Goal: Task Accomplishment & Management: Use online tool/utility

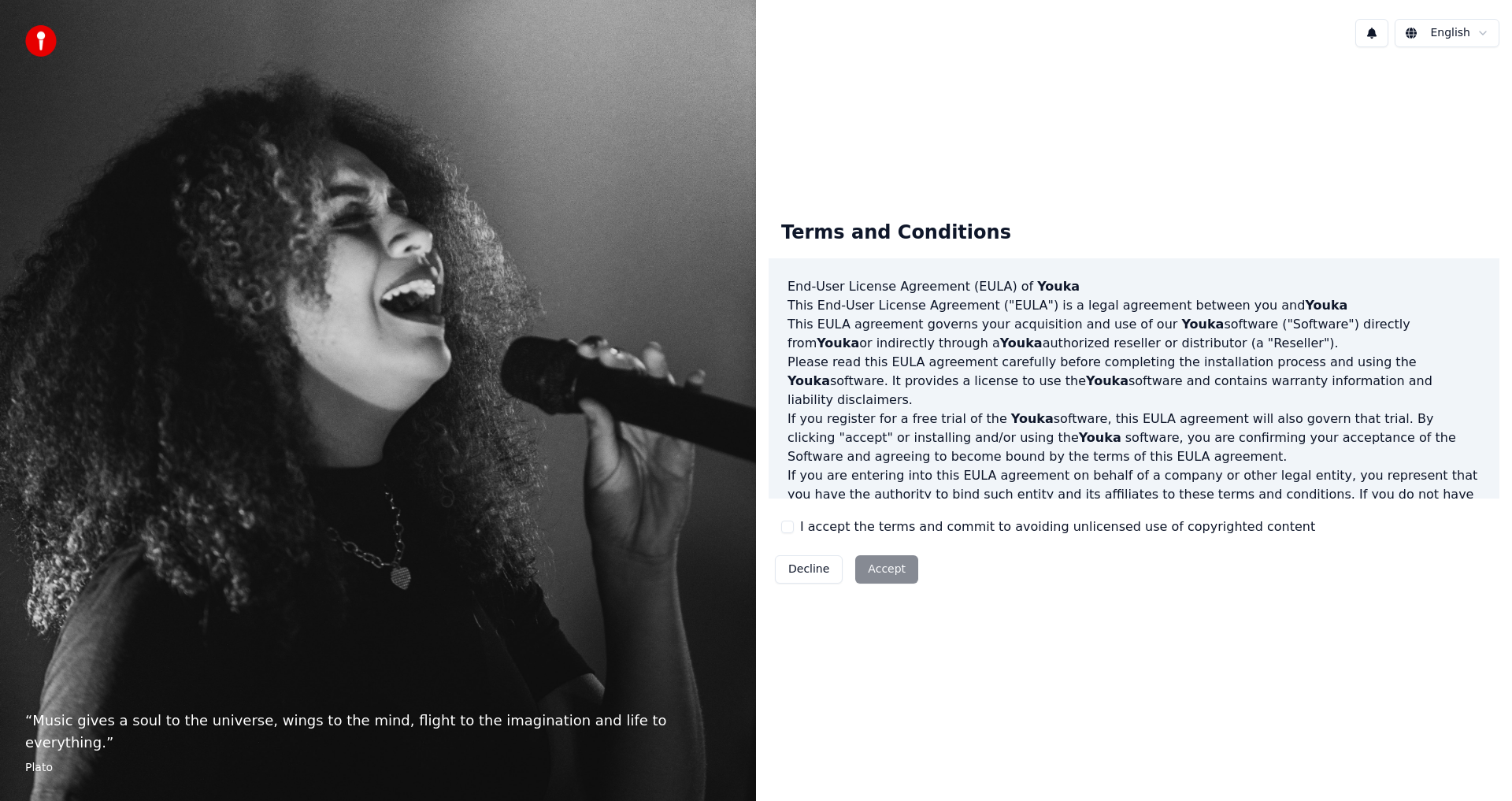
click at [860, 529] on label "I accept the terms and commit to avoiding unlicensed use of copyrighted content" at bounding box center [1058, 526] width 515 height 19
click at [794, 529] on button "I accept the terms and commit to avoiding unlicensed use of copyrighted content" at bounding box center [788, 526] width 13 height 13
click at [876, 559] on button "Accept" at bounding box center [886, 568] width 63 height 28
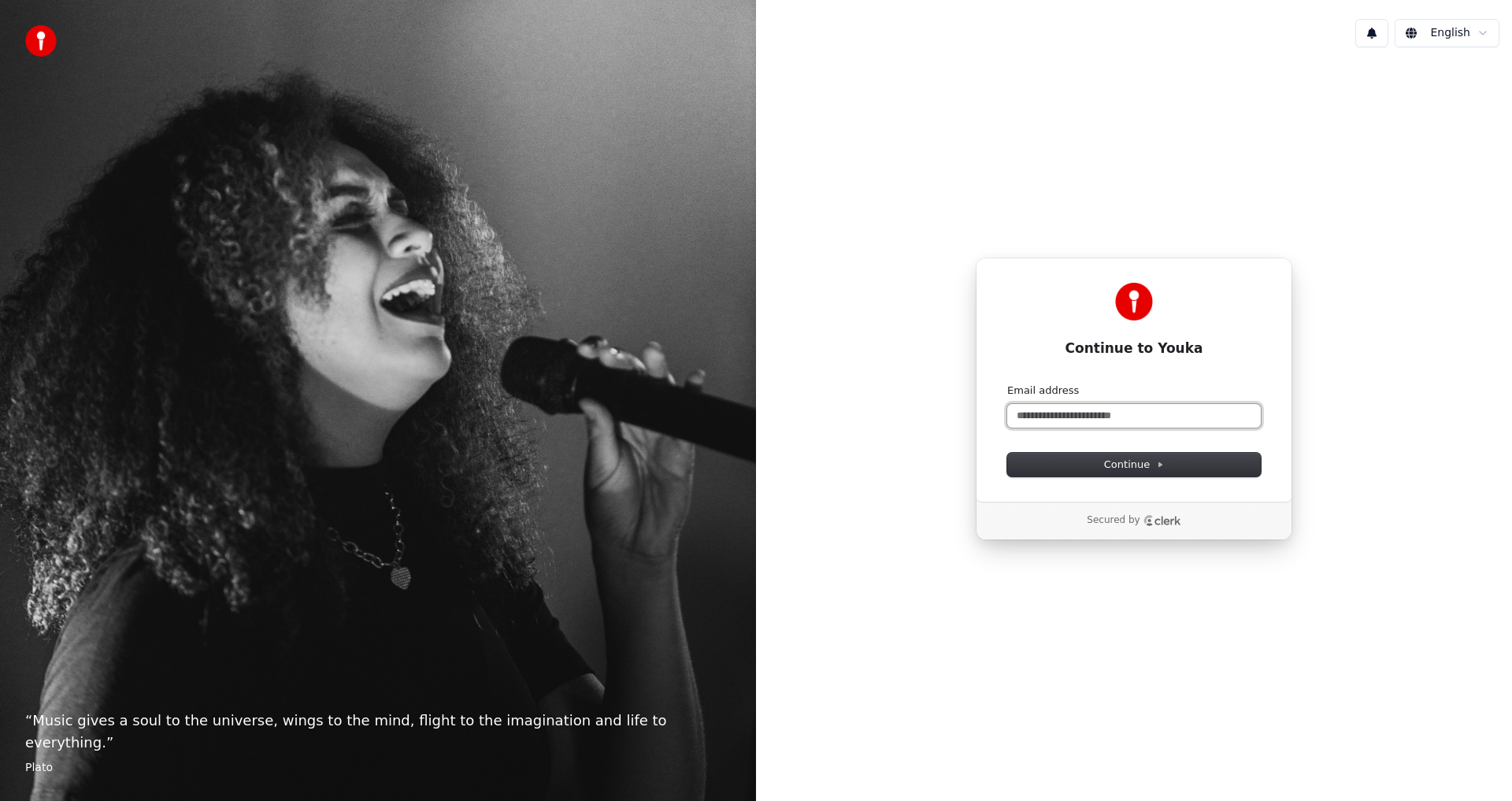
click at [1093, 406] on input "Email address" at bounding box center [1134, 416] width 254 height 24
click at [1121, 421] on input "Email address" at bounding box center [1134, 416] width 254 height 24
click at [1007, 384] on button "submit" at bounding box center [1007, 384] width 0 height 0
type input "**********"
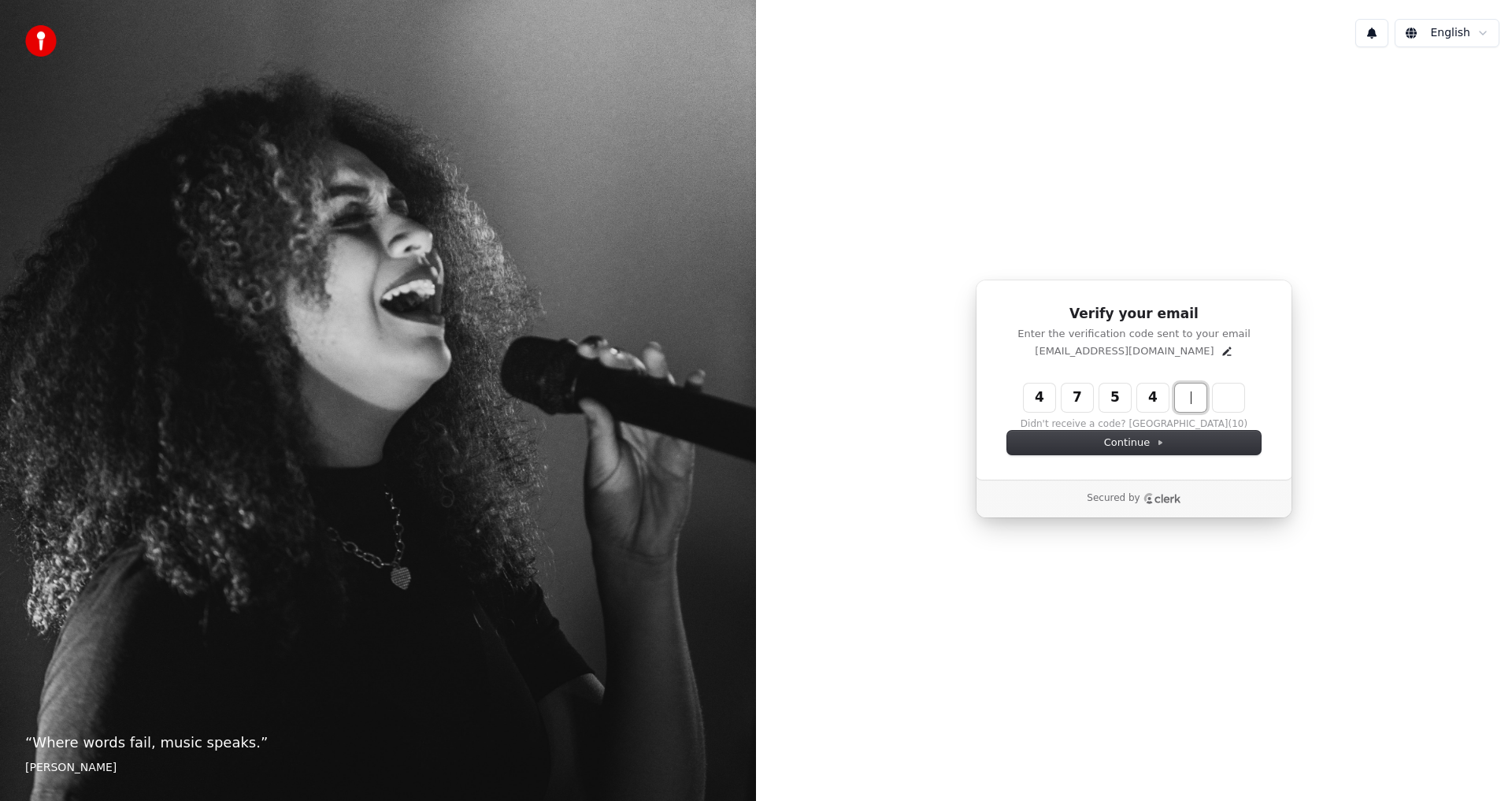
type input "******"
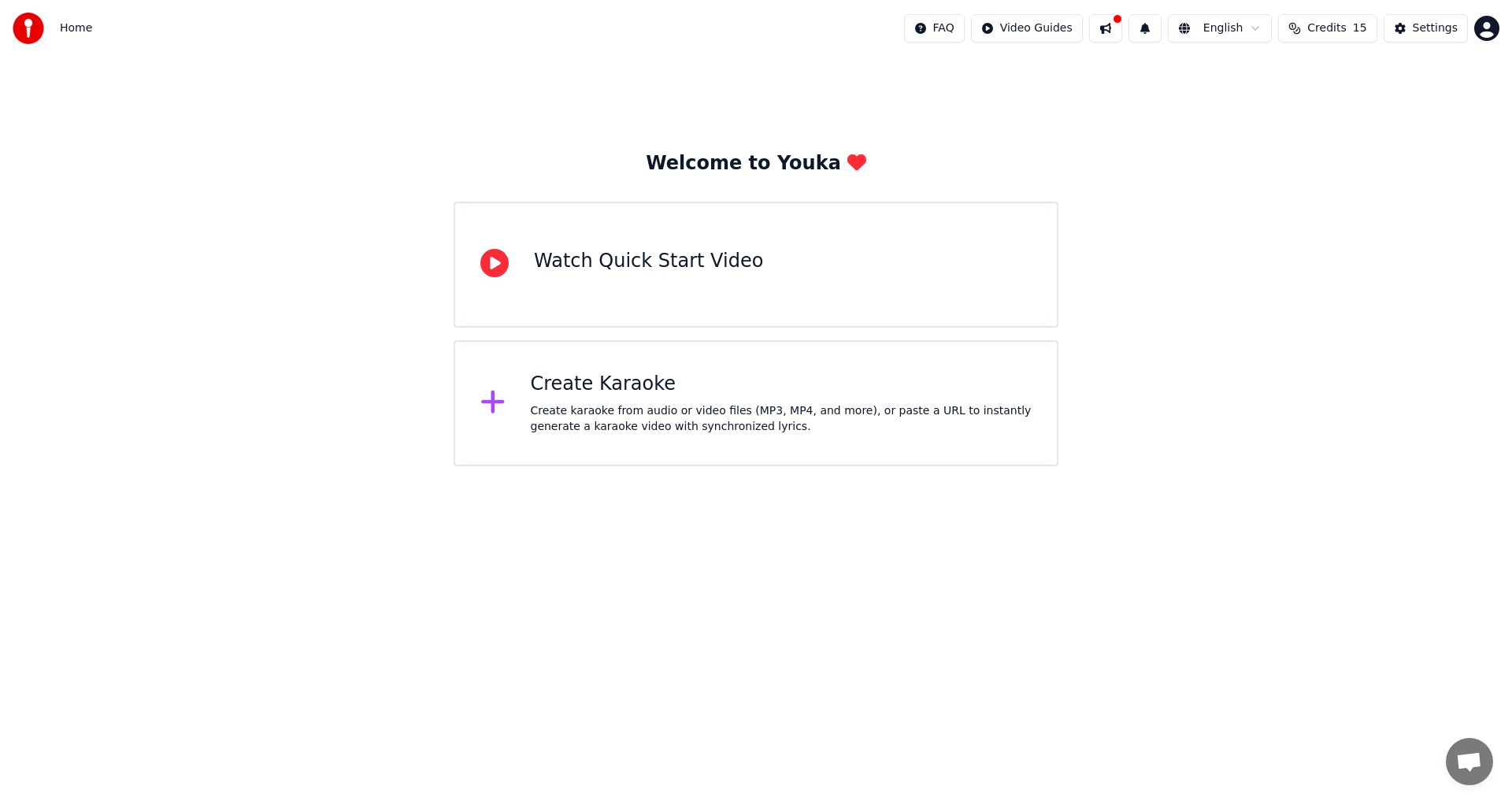
click at [499, 397] on icon at bounding box center [493, 401] width 25 height 28
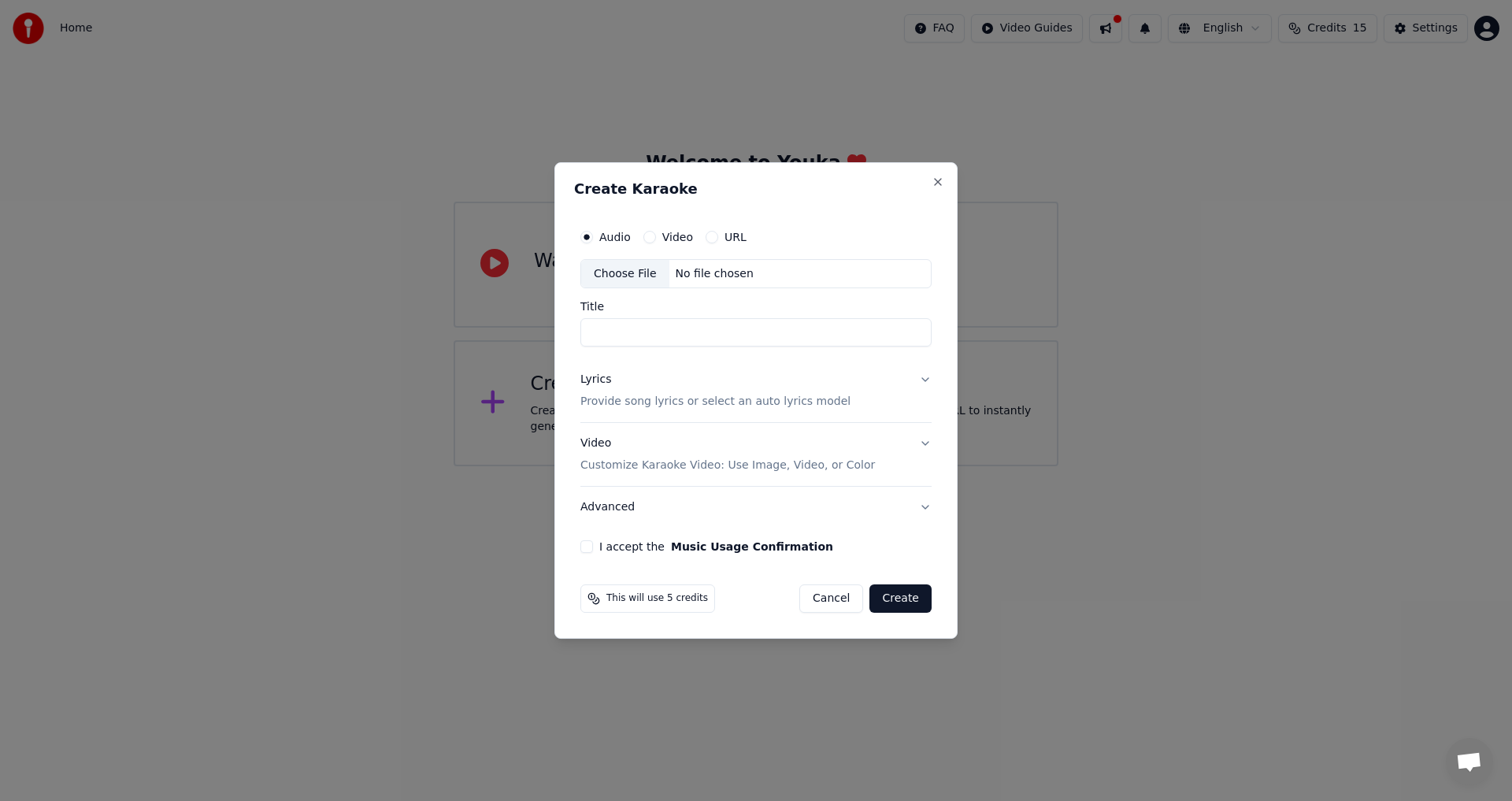
click at [710, 237] on button "URL" at bounding box center [712, 237] width 13 height 13
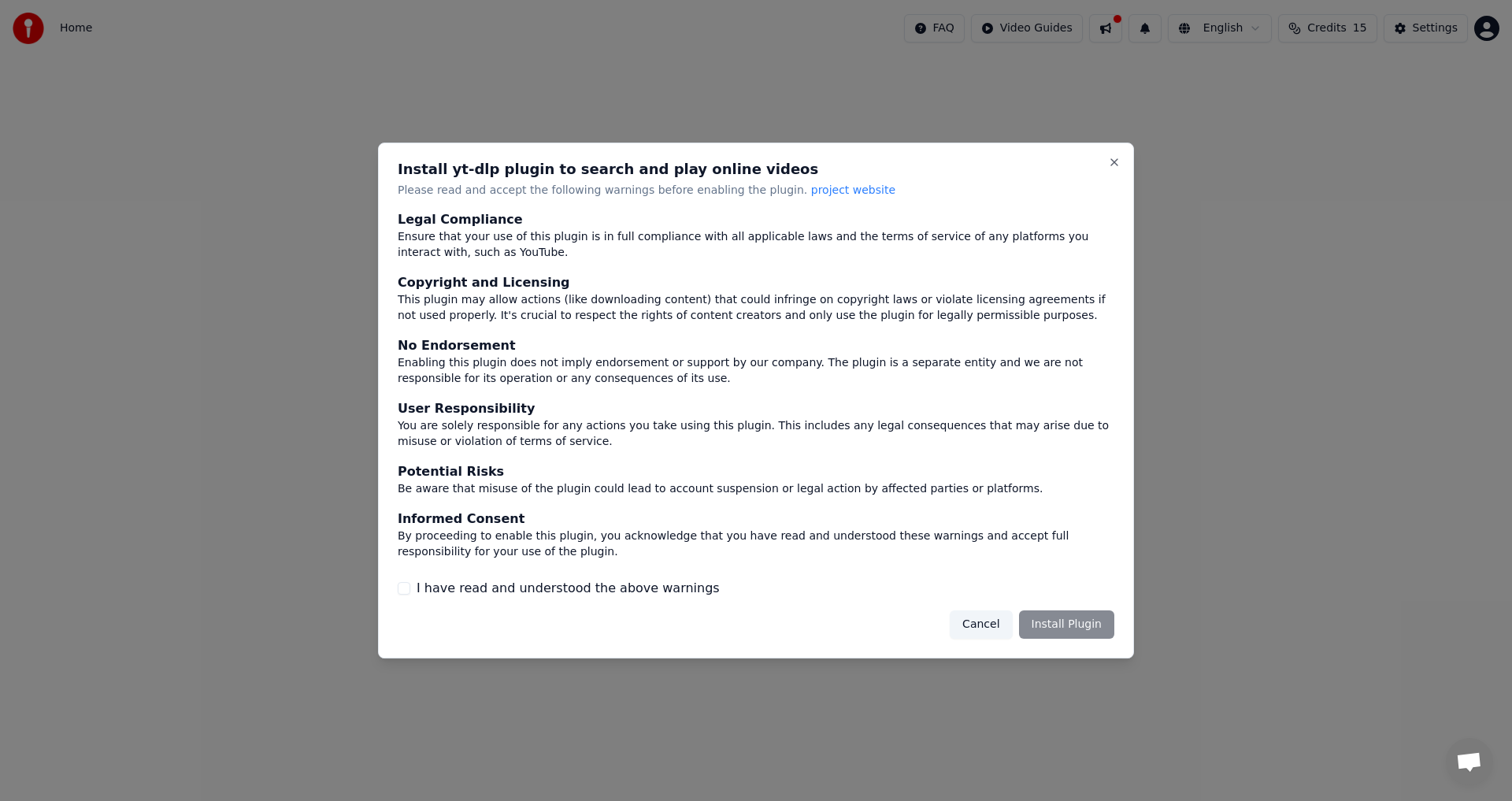
click at [983, 630] on button "Cancel" at bounding box center [981, 624] width 62 height 28
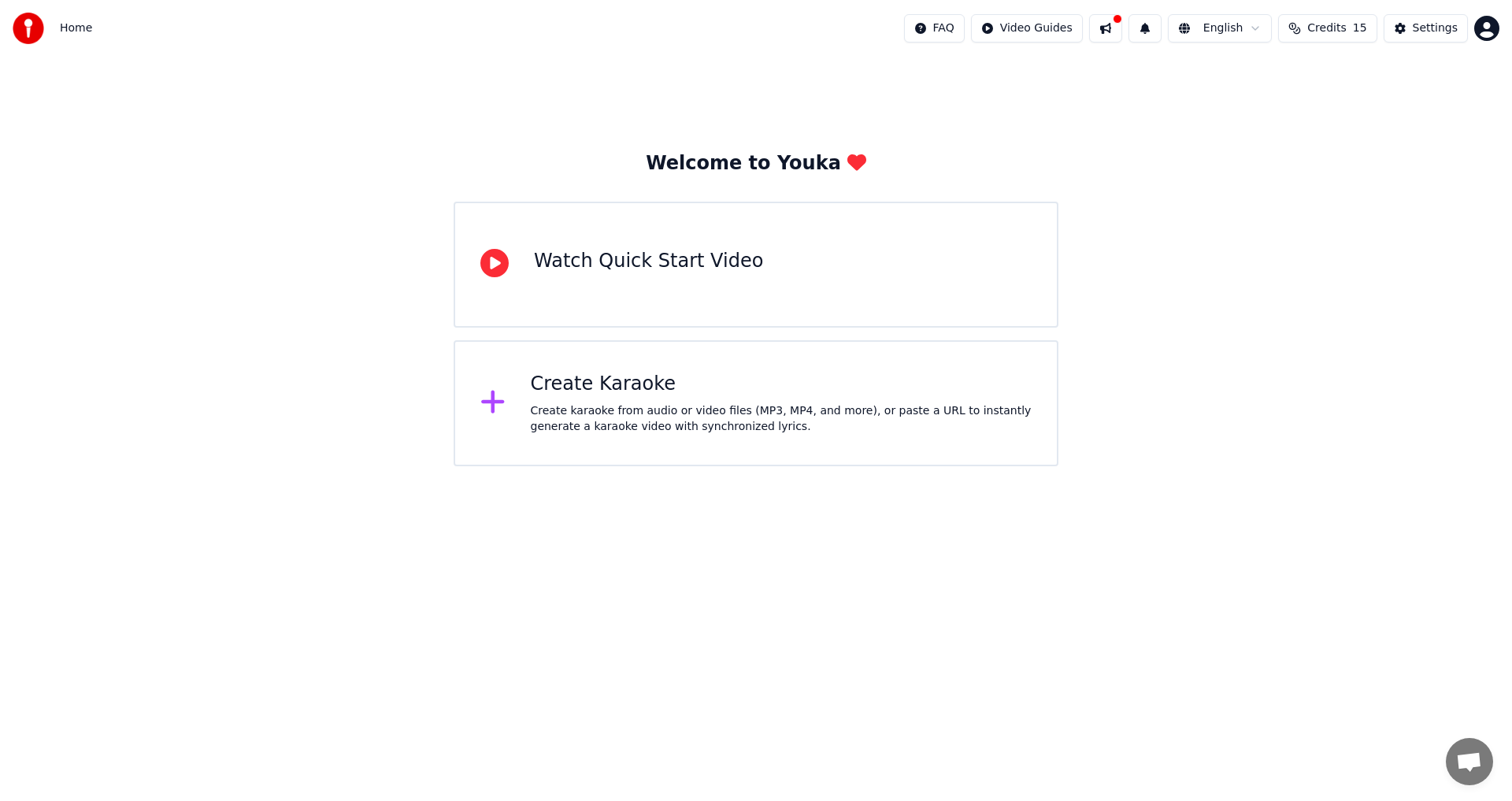
click at [690, 393] on div "Create Karaoke" at bounding box center [782, 385] width 502 height 25
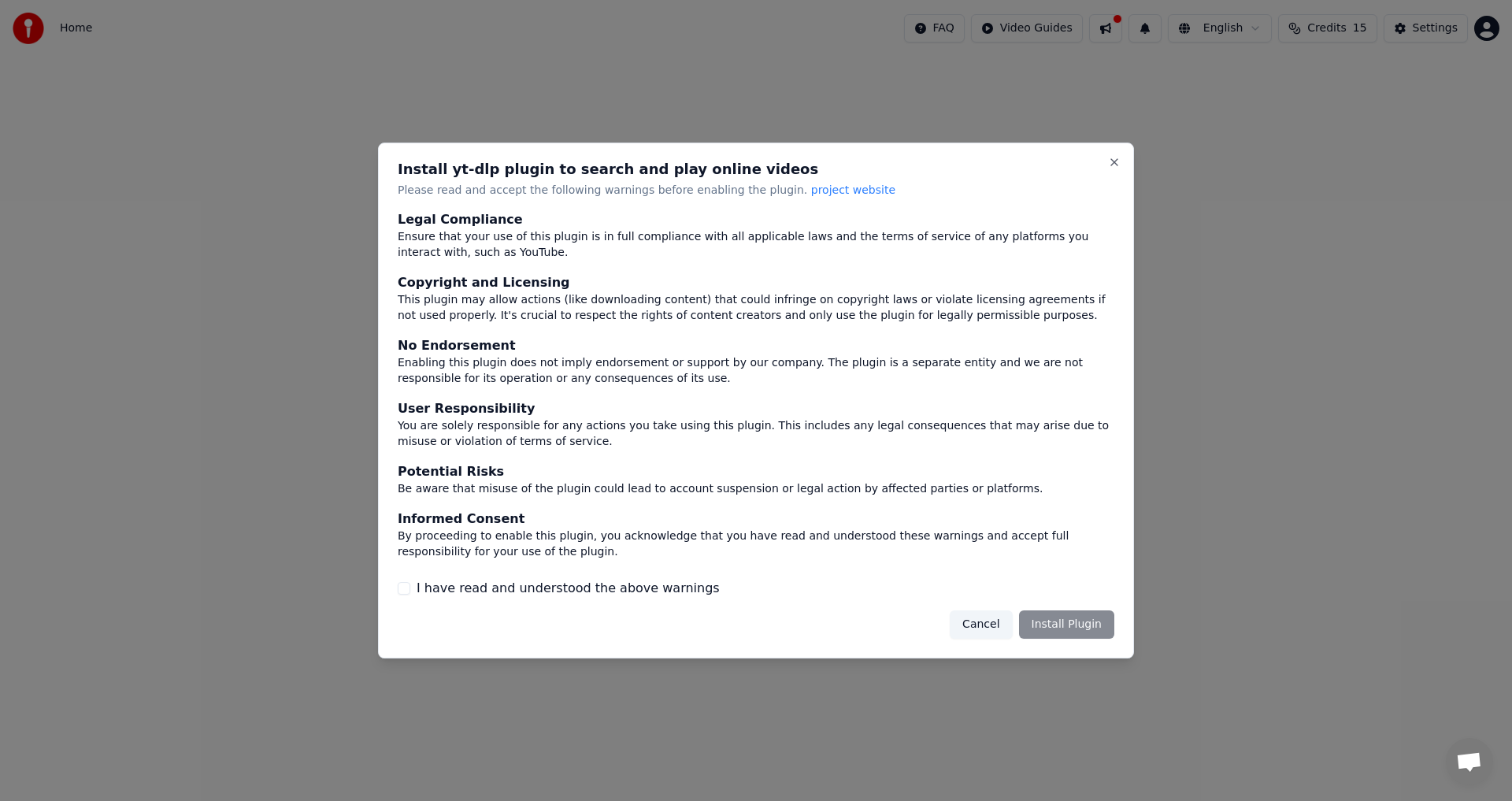
click at [995, 624] on button "Cancel" at bounding box center [981, 624] width 62 height 28
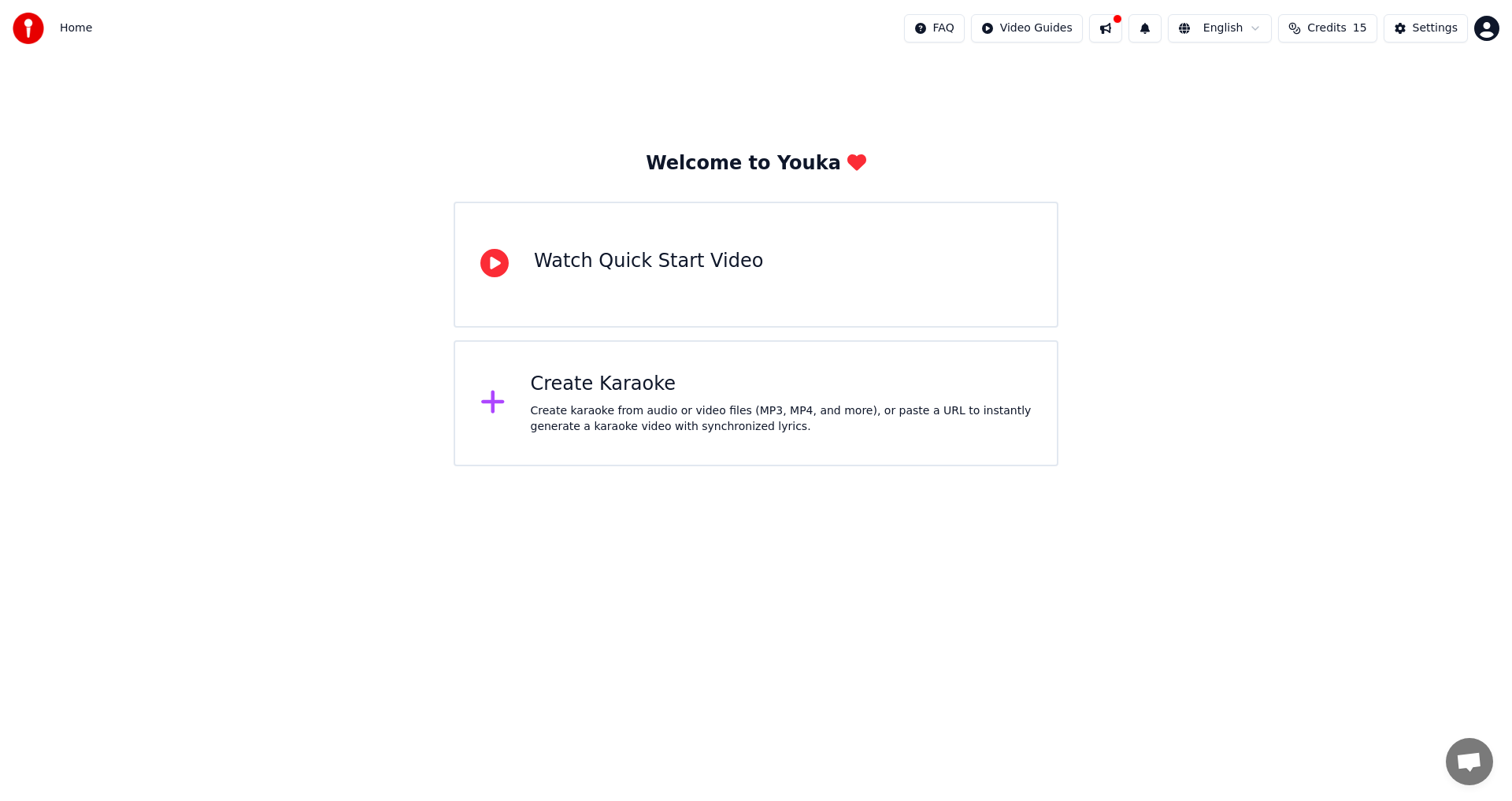
click at [538, 405] on div "Create karaoke from audio or video files (MP3, MP4, and more), or paste a URL t…" at bounding box center [782, 418] width 502 height 32
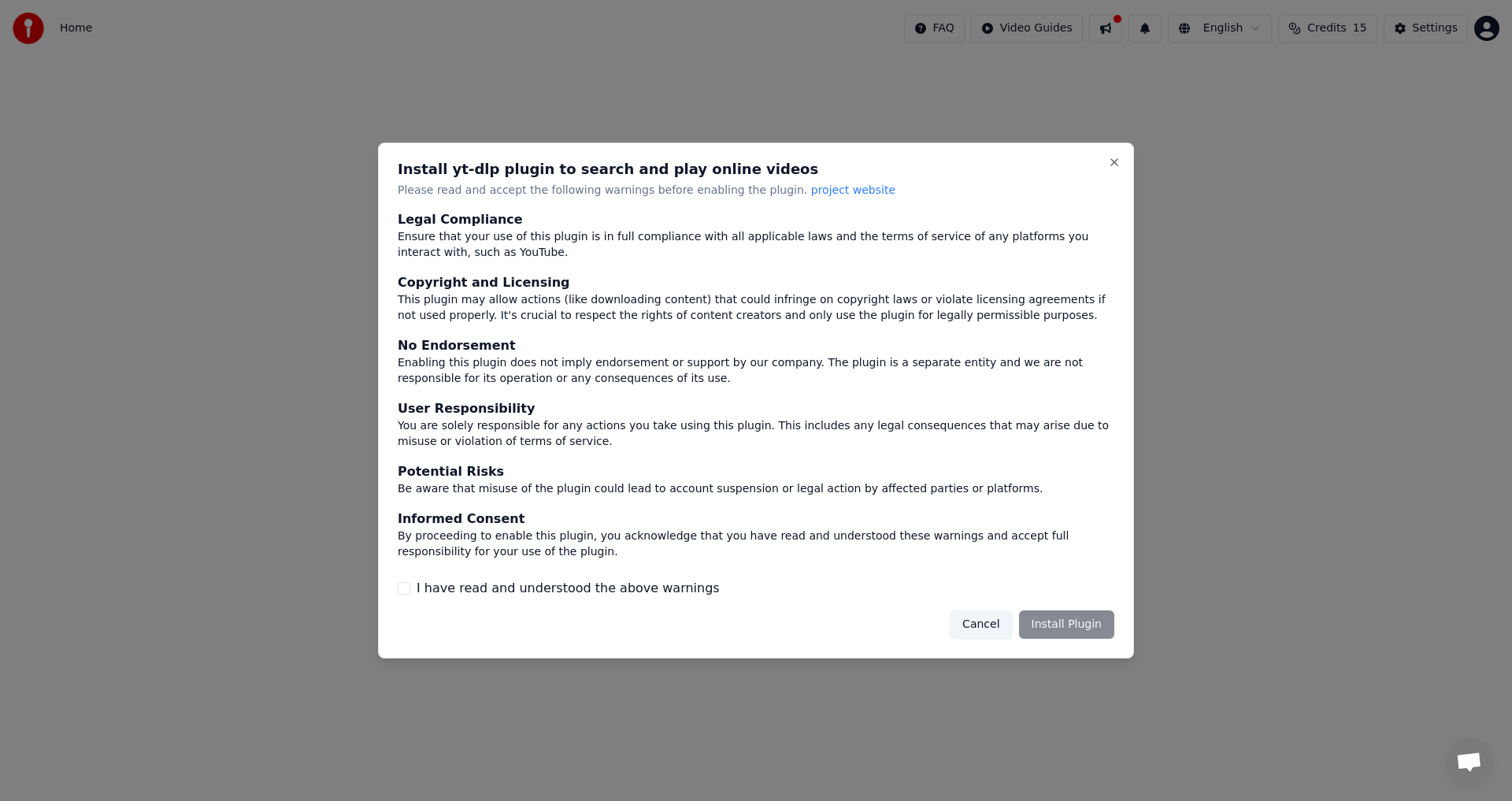
click at [542, 590] on label "I have read and understood the above warnings" at bounding box center [568, 587] width 303 height 19
click at [410, 590] on button "I have read and understood the above warnings" at bounding box center [404, 588] width 13 height 13
click at [1040, 626] on button "Install Plugin" at bounding box center [1066, 624] width 96 height 28
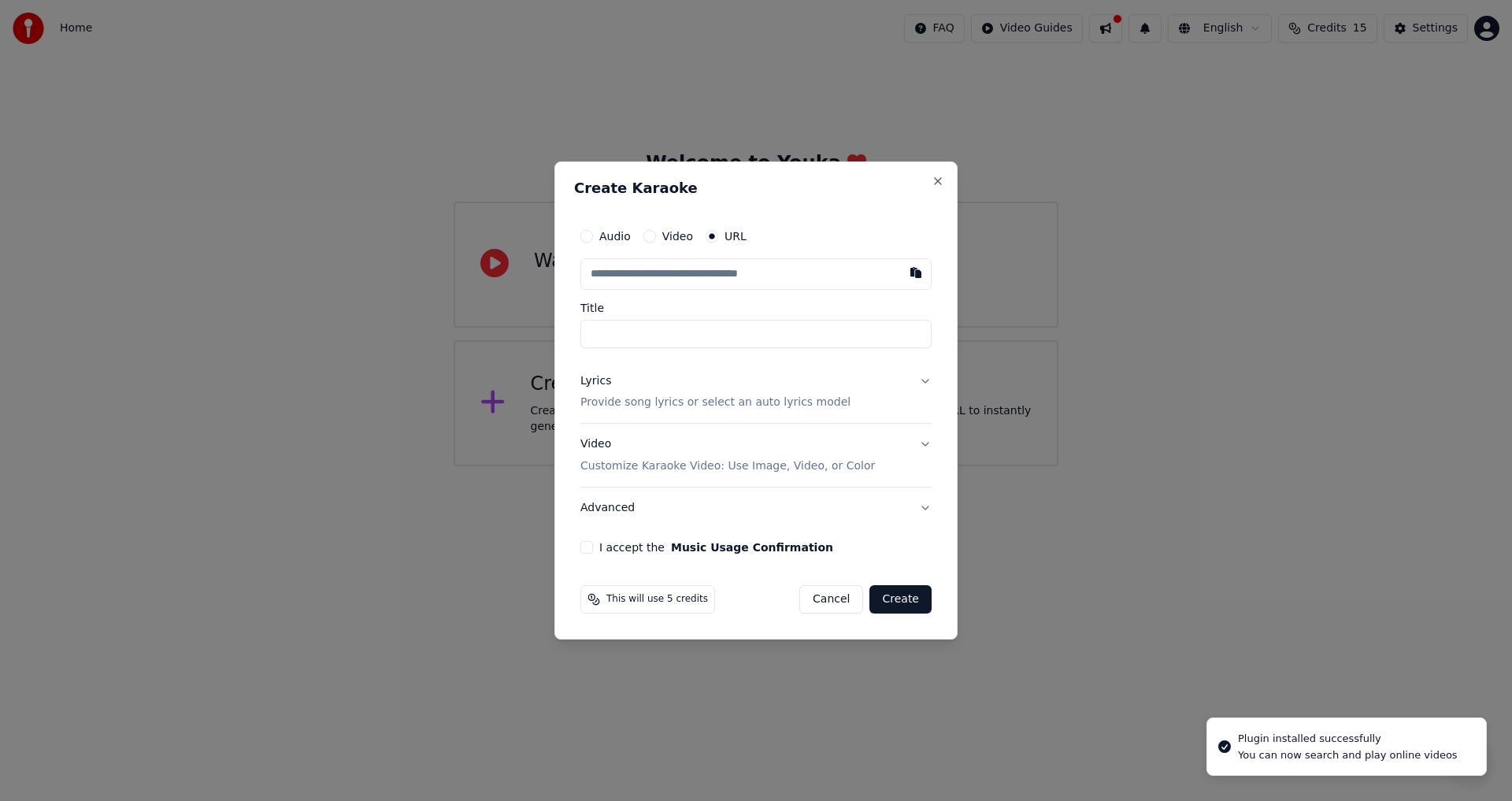
click at [646, 278] on input "text" at bounding box center [756, 274] width 351 height 32
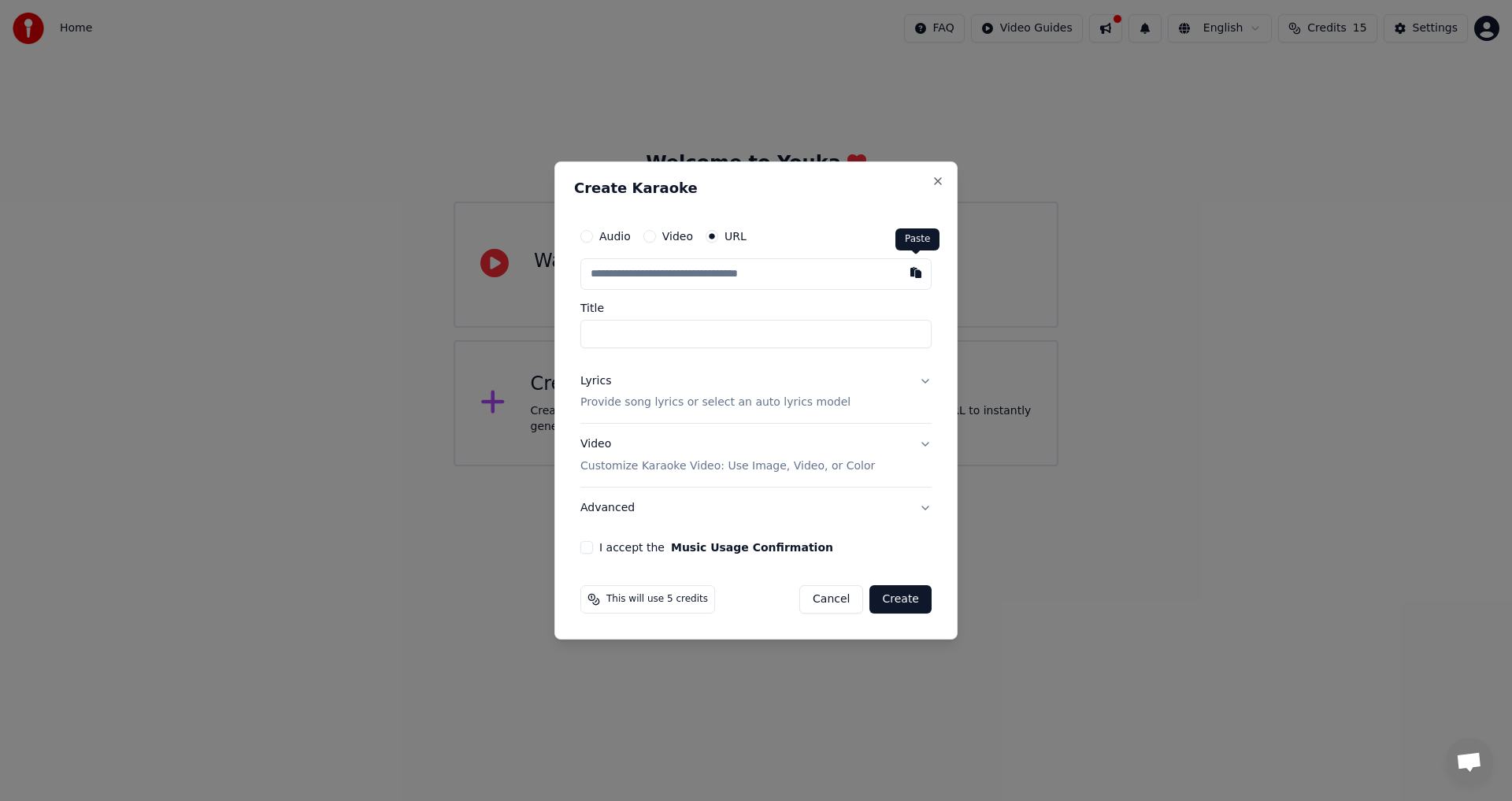
click at [908, 274] on button "button" at bounding box center [916, 272] width 32 height 28
type input "**********"
click at [648, 330] on input "**********" at bounding box center [756, 334] width 351 height 28
click at [922, 378] on button "Lyrics Provide song lyrics or select an auto lyrics model" at bounding box center [756, 392] width 351 height 63
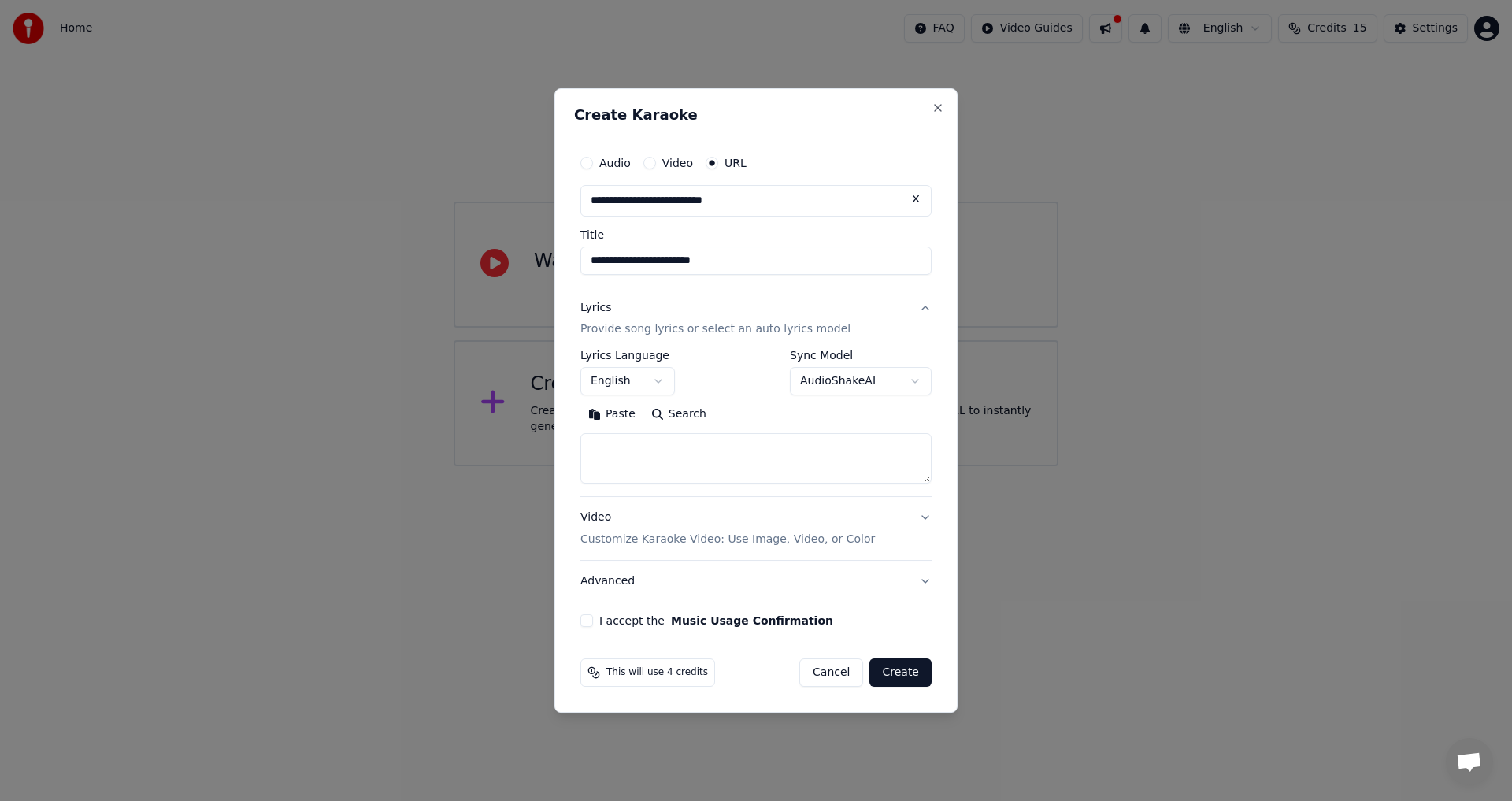
click at [616, 414] on button "Paste" at bounding box center [611, 415] width 63 height 25
click at [587, 621] on button "I accept the Music Usage Confirmation" at bounding box center [587, 620] width 13 height 13
click at [902, 676] on button "Create" at bounding box center [901, 672] width 62 height 28
type textarea "**********"
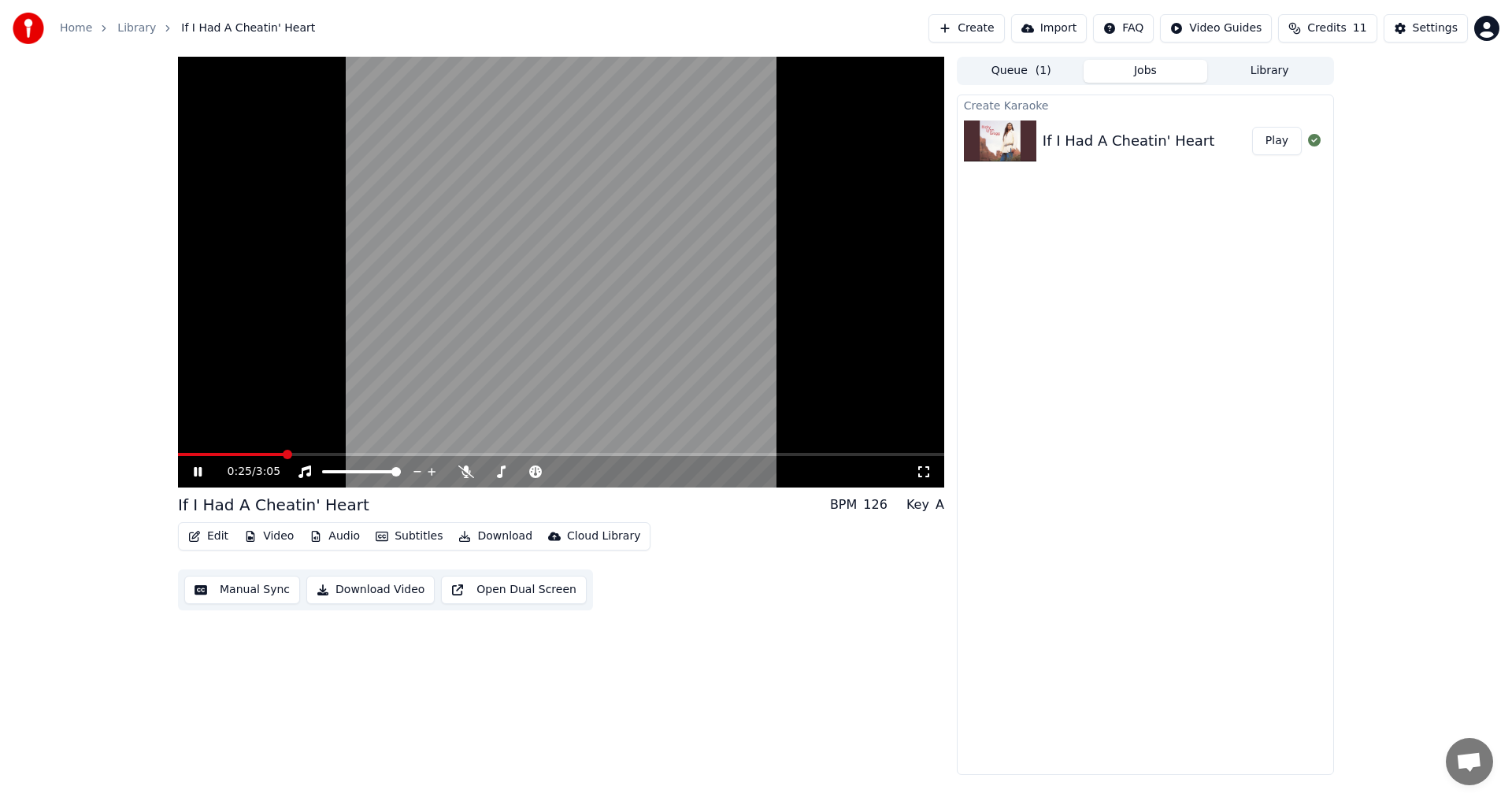
click at [572, 355] on video at bounding box center [561, 272] width 766 height 431
click at [469, 472] on icon at bounding box center [466, 472] width 15 height 13
click at [541, 312] on video at bounding box center [561, 272] width 766 height 431
click at [471, 473] on icon at bounding box center [466, 472] width 15 height 13
click at [548, 323] on video at bounding box center [561, 272] width 766 height 431
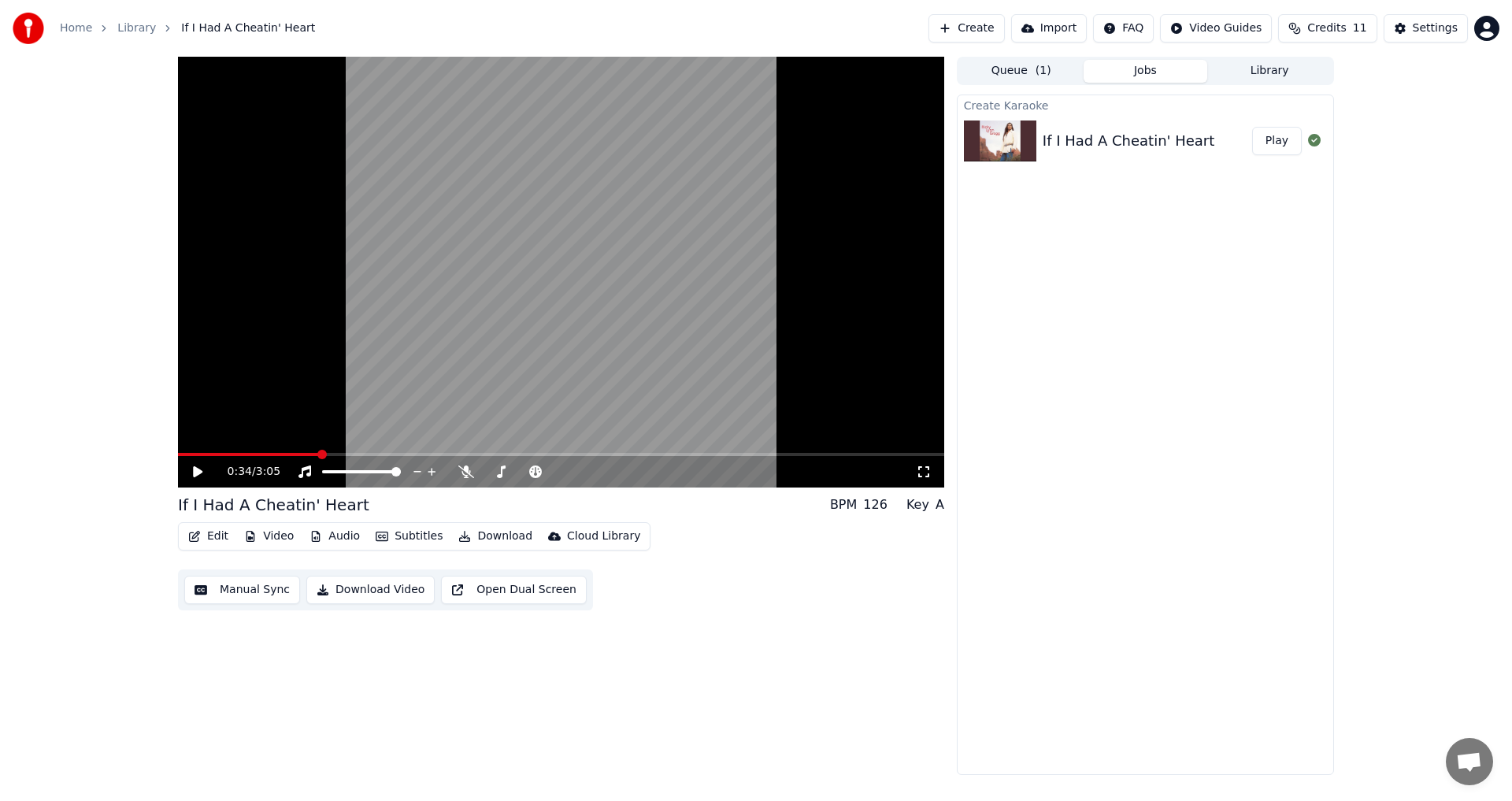
click at [570, 353] on video at bounding box center [561, 272] width 766 height 431
click at [525, 355] on video at bounding box center [561, 272] width 766 height 431
drag, startPoint x: 295, startPoint y: 451, endPoint x: 215, endPoint y: 463, distance: 80.9
click at [215, 463] on div "0:34 / 3:05" at bounding box center [561, 272] width 766 height 431
click at [199, 470] on icon at bounding box center [197, 471] width 8 height 9
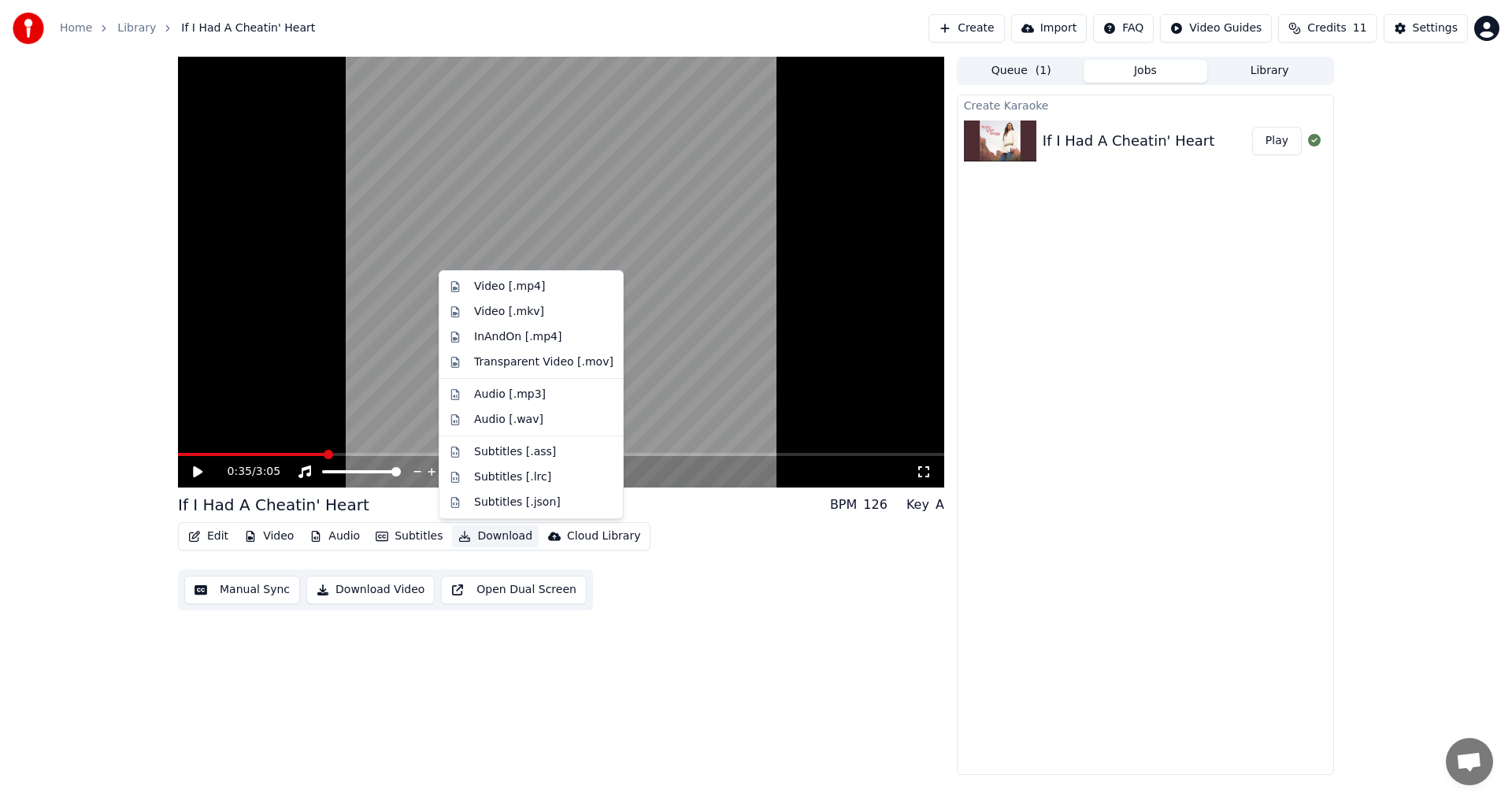
click at [479, 537] on button "Download" at bounding box center [495, 536] width 86 height 22
click at [516, 285] on div "Video [.mp4]" at bounding box center [509, 286] width 71 height 15
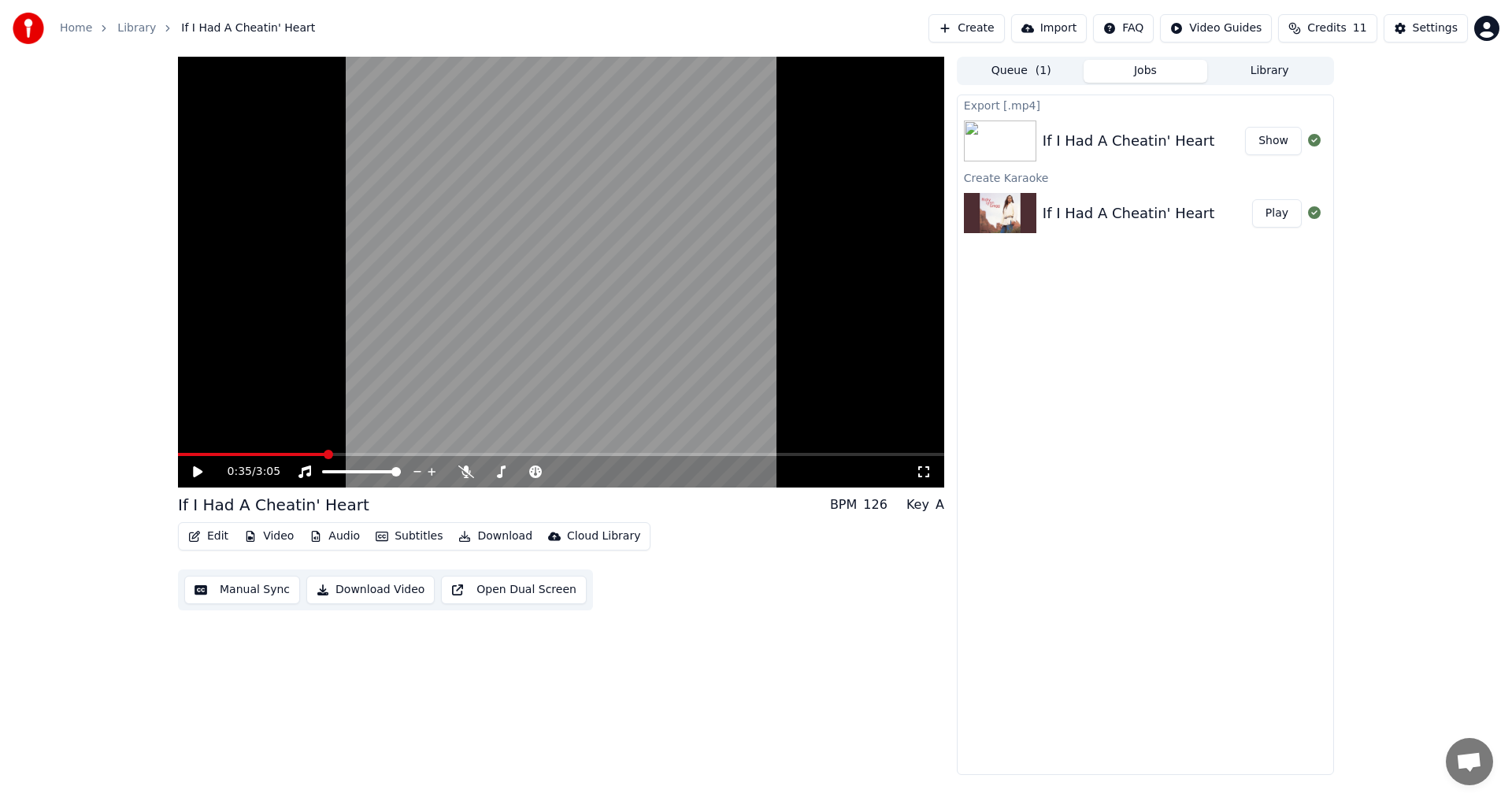
click at [1284, 144] on button "Show" at bounding box center [1274, 140] width 56 height 28
click at [1201, 479] on div "Export [.mp4] If I Had A Cheatin' Heart Show Create Karaoke If I Had A Cheatin'…" at bounding box center [1145, 435] width 378 height 680
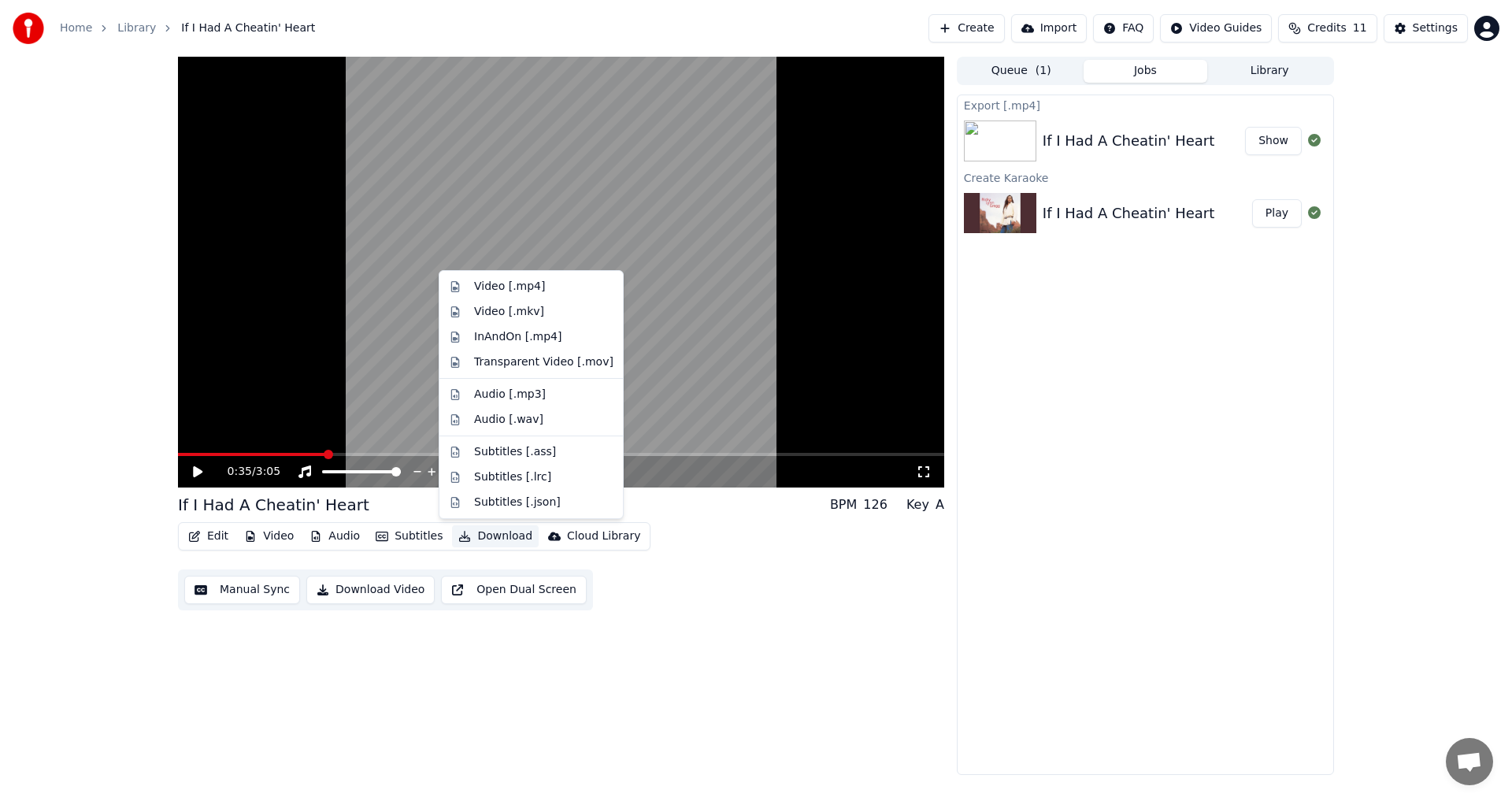
click at [477, 532] on button "Download" at bounding box center [495, 536] width 86 height 22
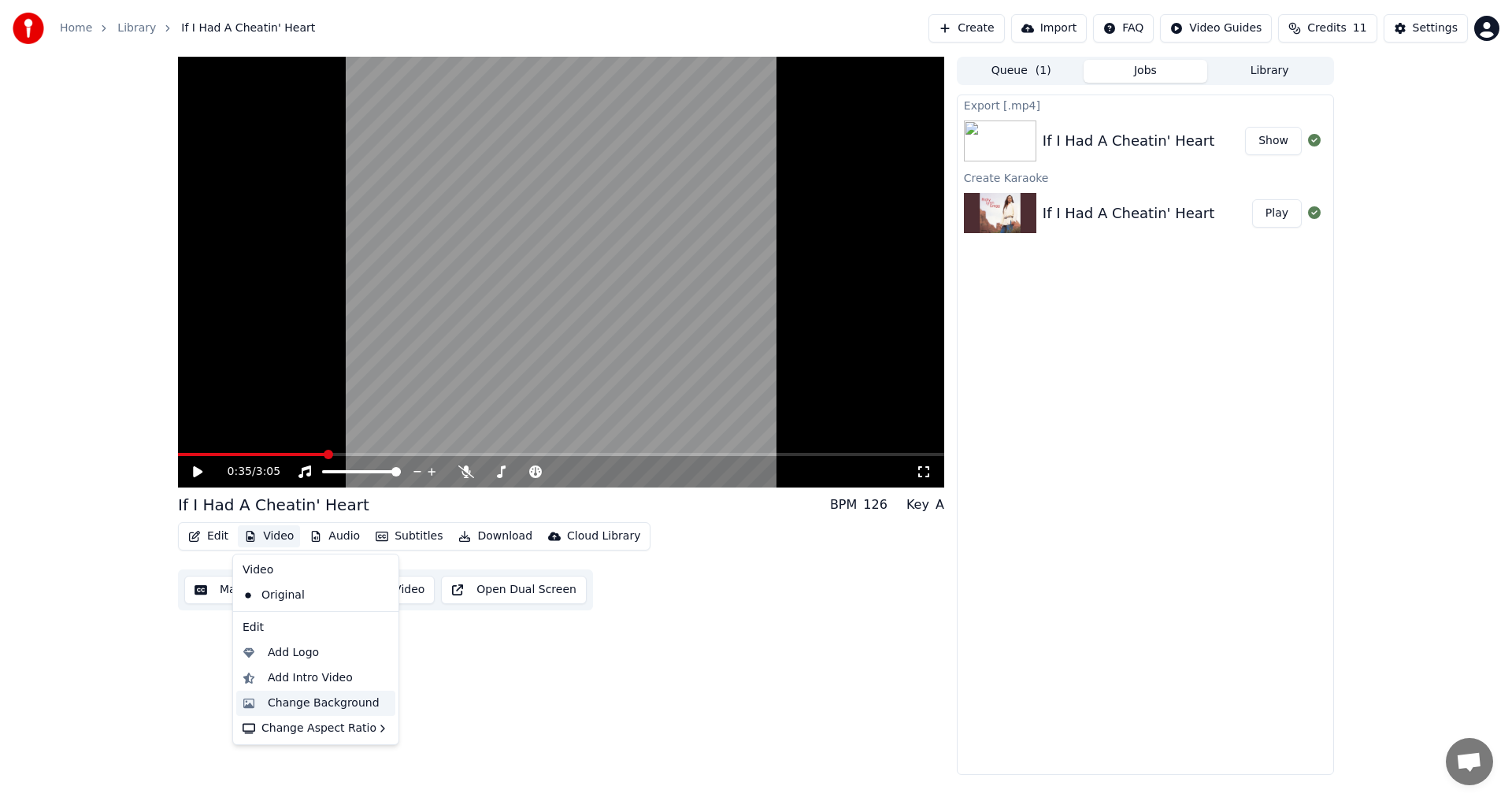
click at [320, 700] on div "Change Background" at bounding box center [323, 703] width 112 height 15
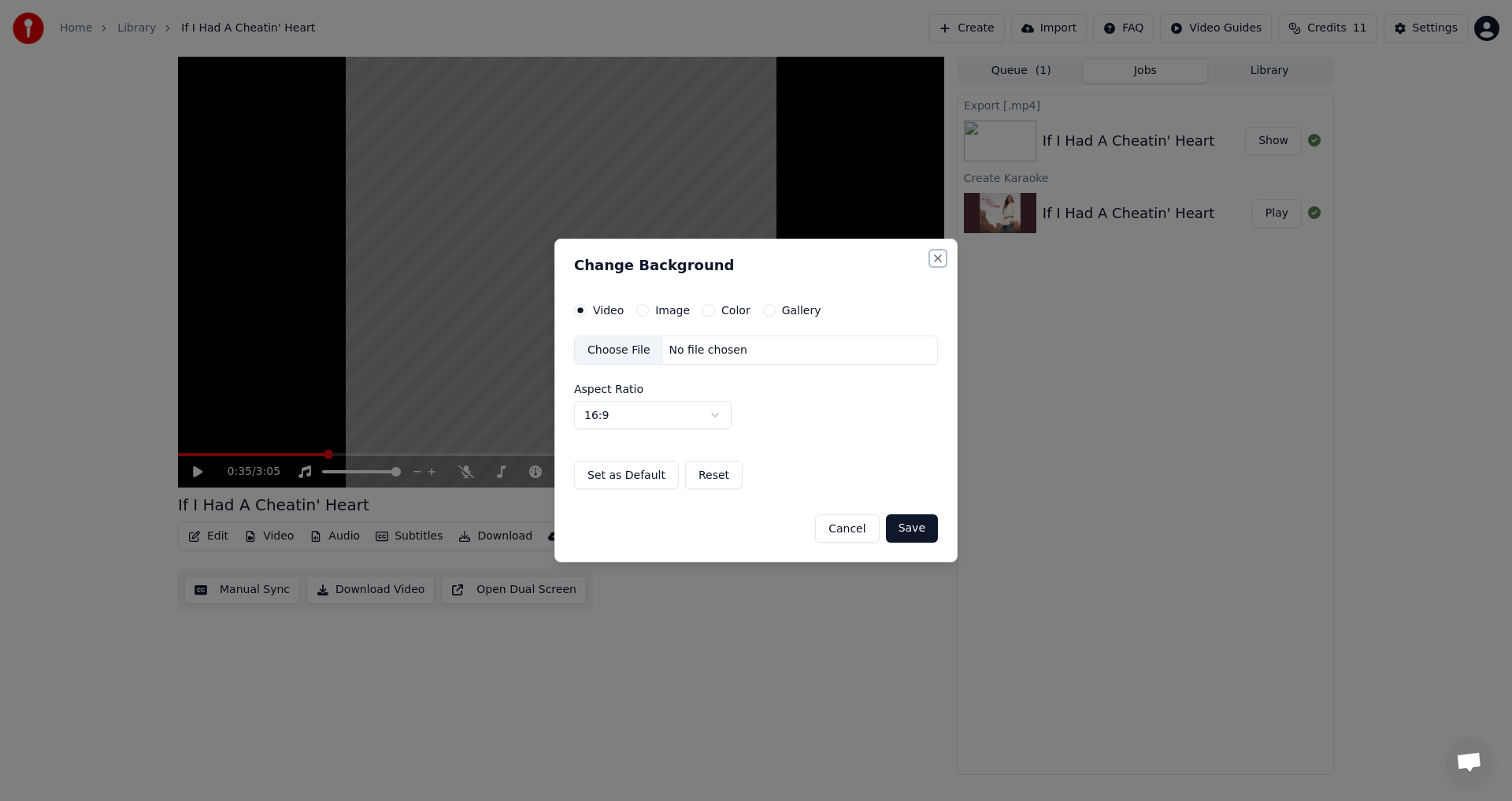
click at [940, 258] on button "Close" at bounding box center [938, 258] width 13 height 13
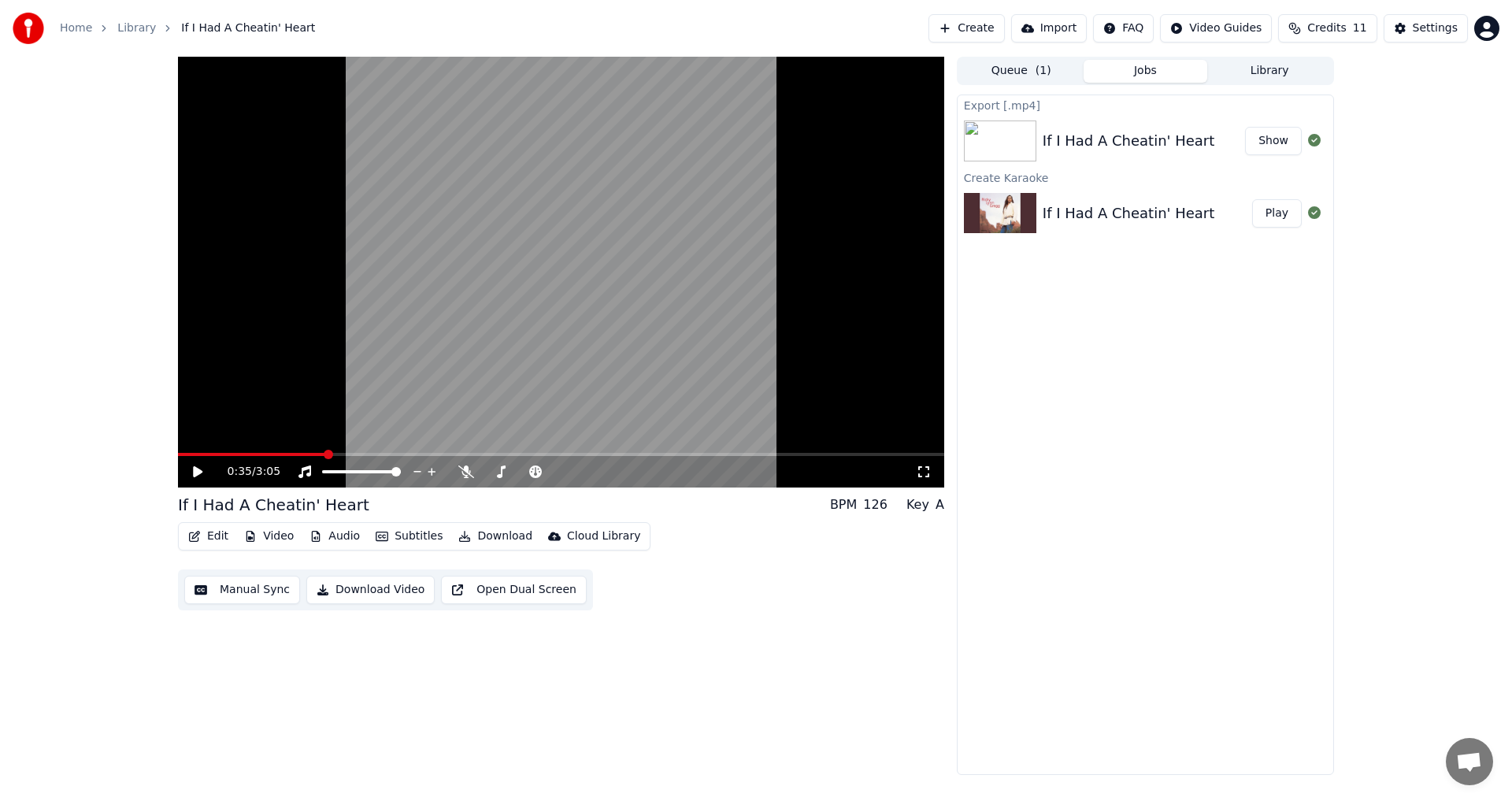
click at [277, 536] on button "Video" at bounding box center [268, 536] width 62 height 22
click at [861, 618] on div "0:35 / 3:05 If I Had A Cheatin' Heart BPM 126 Key A Edit Video Audio Subtitles …" at bounding box center [561, 416] width 766 height 718
click at [1288, 135] on button "Show" at bounding box center [1274, 140] width 56 height 28
click at [463, 470] on icon at bounding box center [466, 472] width 15 height 13
drag, startPoint x: 326, startPoint y: 449, endPoint x: 217, endPoint y: 470, distance: 111.0
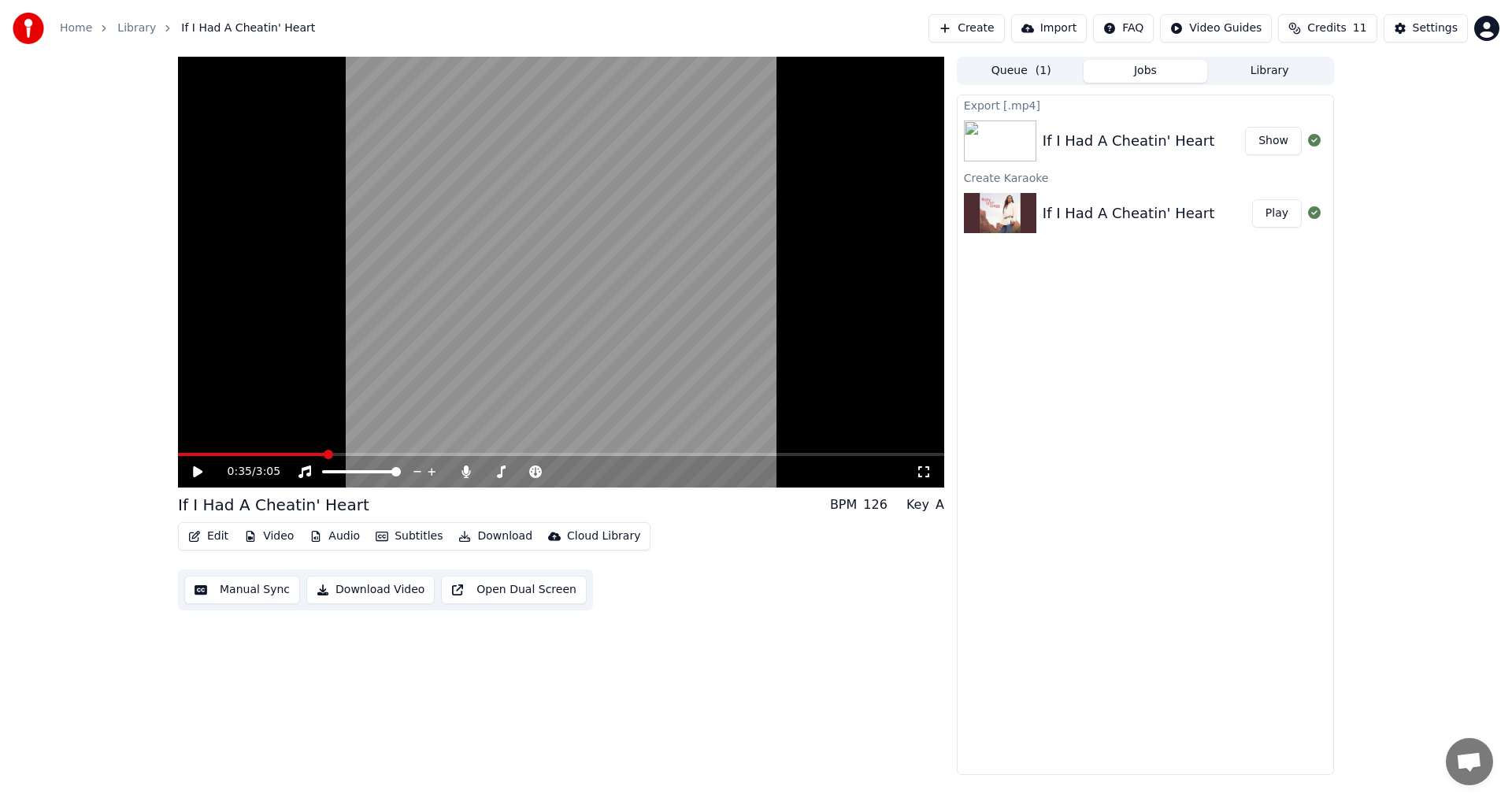
click at [217, 470] on div "0:35 / 3:05" at bounding box center [561, 272] width 766 height 431
click at [207, 449] on video at bounding box center [561, 272] width 766 height 431
click at [190, 456] on span at bounding box center [185, 454] width 13 height 3
click at [195, 473] on icon at bounding box center [197, 472] width 9 height 11
click at [469, 473] on icon at bounding box center [466, 472] width 15 height 13
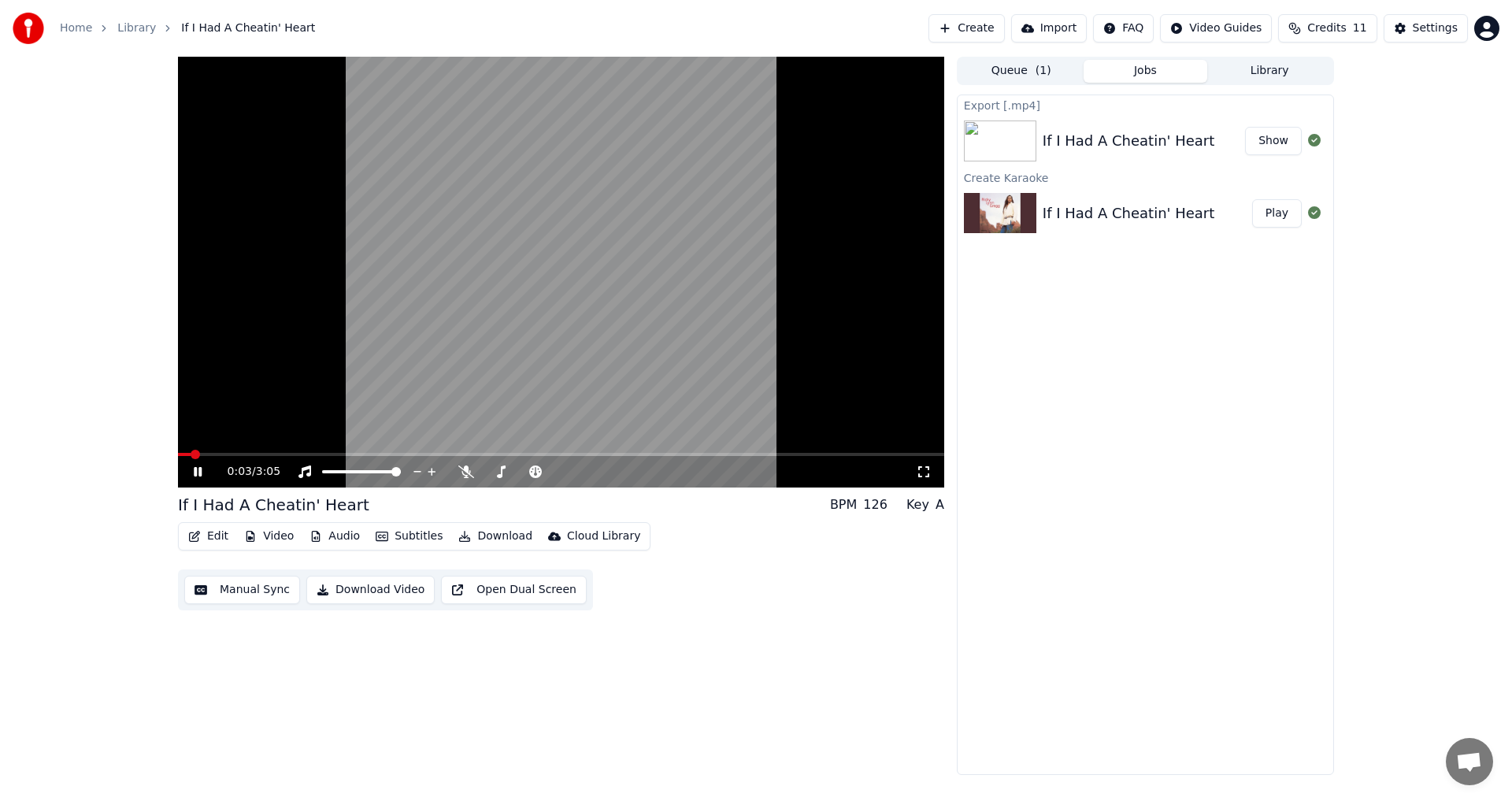
click at [474, 452] on video at bounding box center [561, 272] width 766 height 431
click at [200, 477] on icon at bounding box center [209, 472] width 37 height 13
click at [926, 470] on icon at bounding box center [923, 472] width 15 height 13
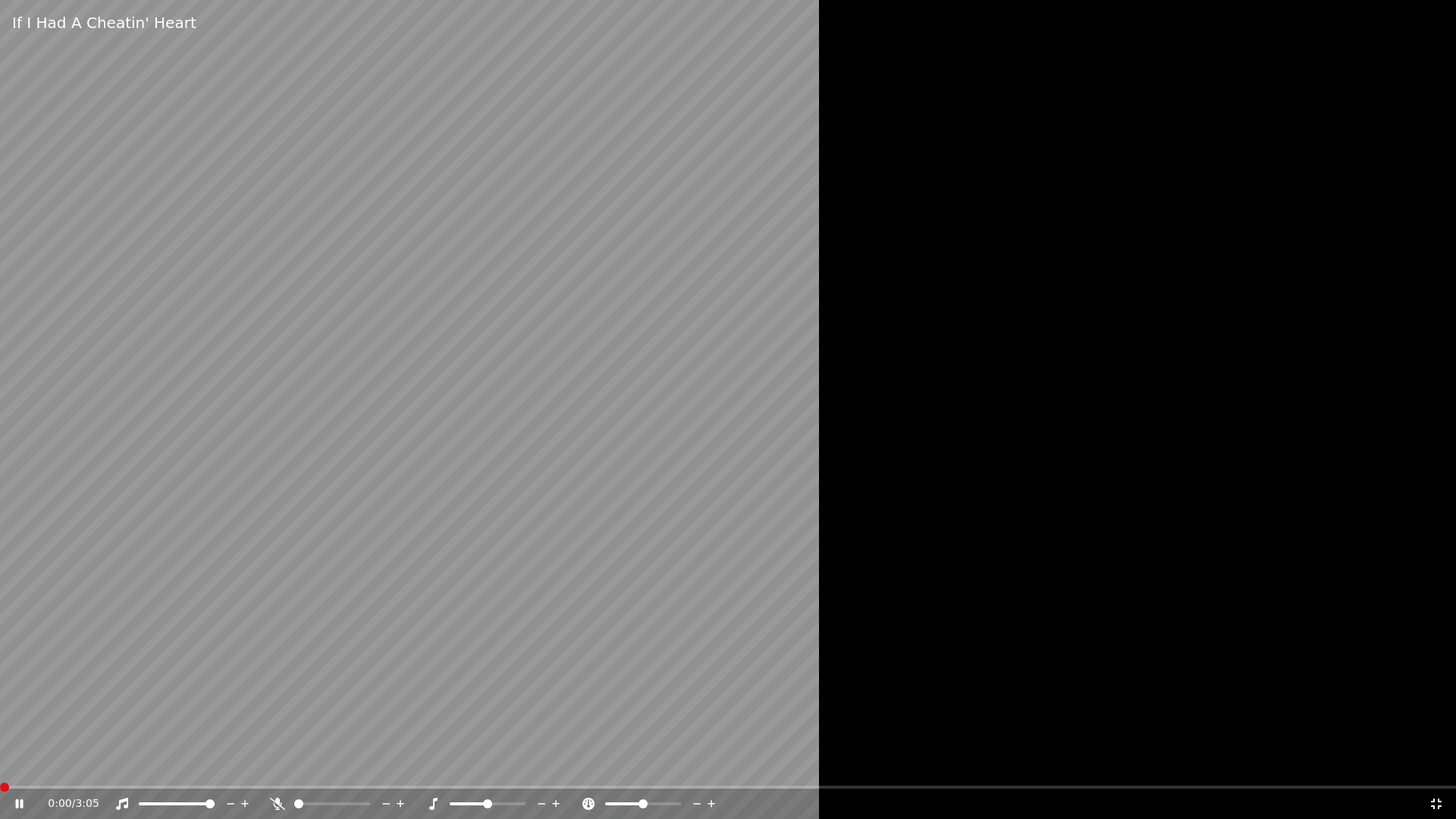
click at [0, 771] on span at bounding box center [728, 787] width 1456 height 3
click at [1438, 771] on div "0:00 / 3:05" at bounding box center [728, 803] width 1445 height 15
click at [1432, 771] on icon at bounding box center [1437, 804] width 11 height 11
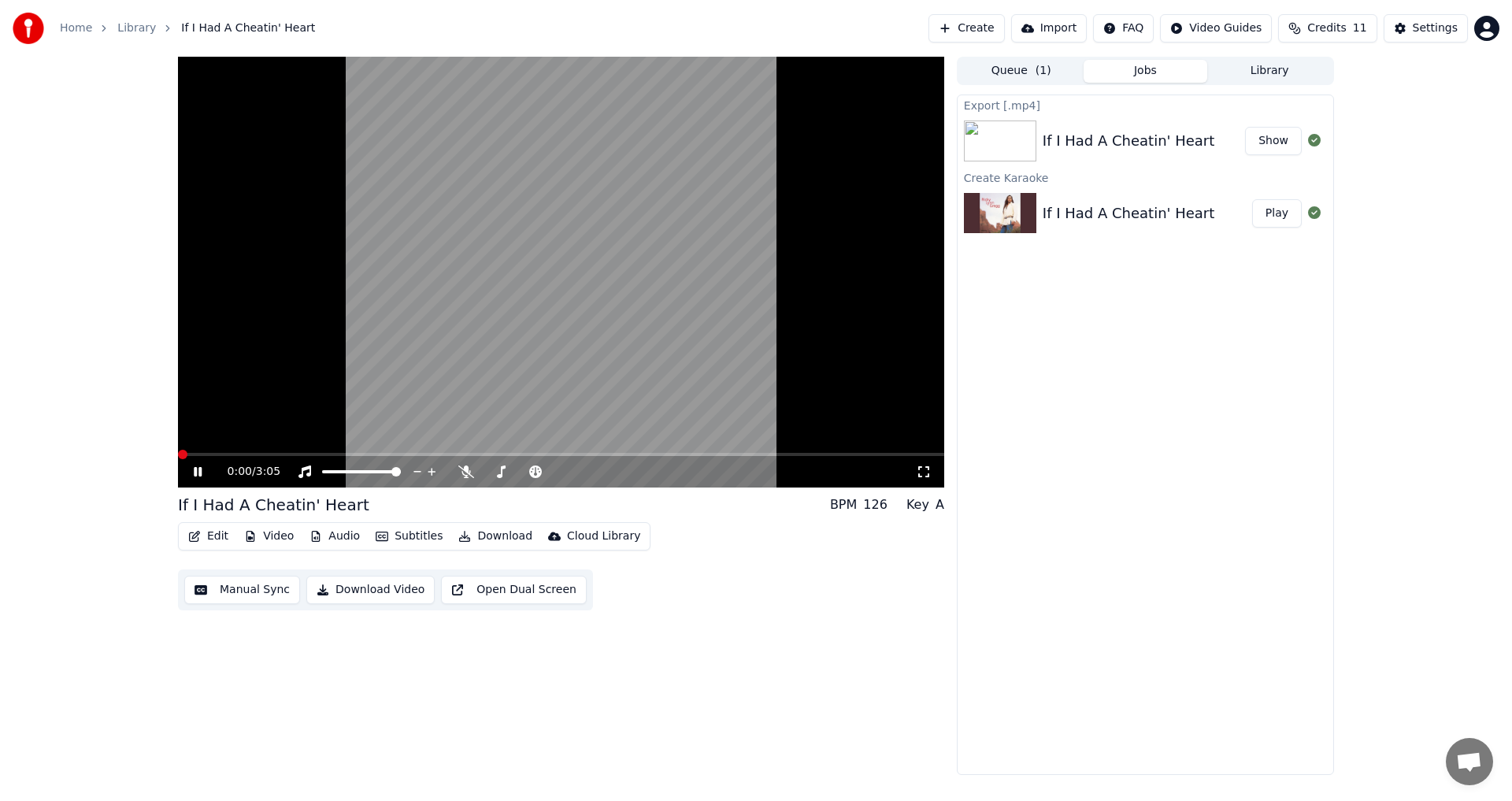
click at [196, 466] on icon at bounding box center [209, 472] width 37 height 13
click at [200, 472] on icon at bounding box center [197, 472] width 9 height 11
click at [459, 473] on icon at bounding box center [466, 472] width 15 height 13
click at [467, 477] on icon at bounding box center [466, 472] width 9 height 13
click at [188, 468] on div "0:00 / 3:05" at bounding box center [561, 471] width 754 height 15
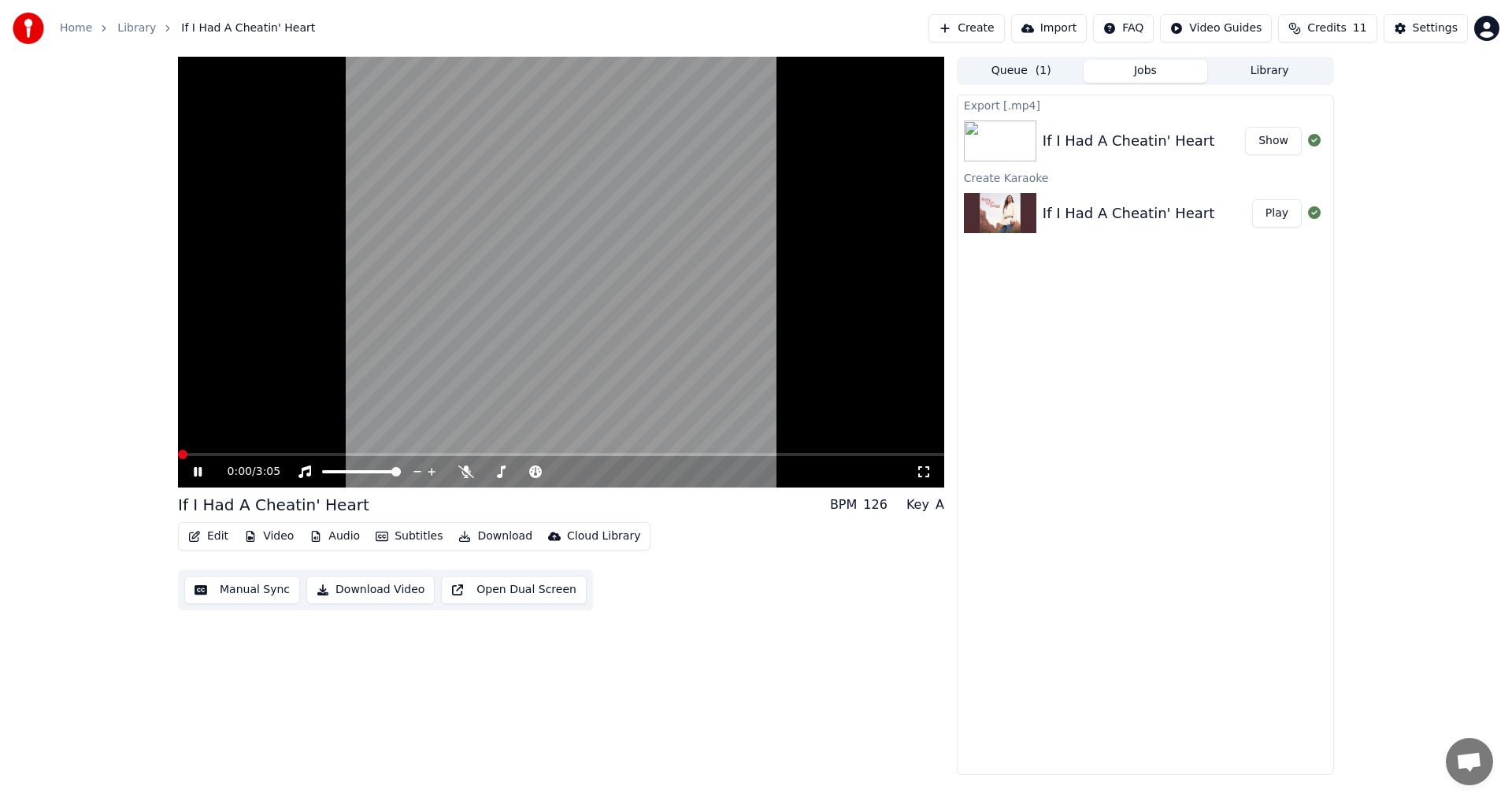
click at [194, 471] on icon at bounding box center [209, 472] width 37 height 13
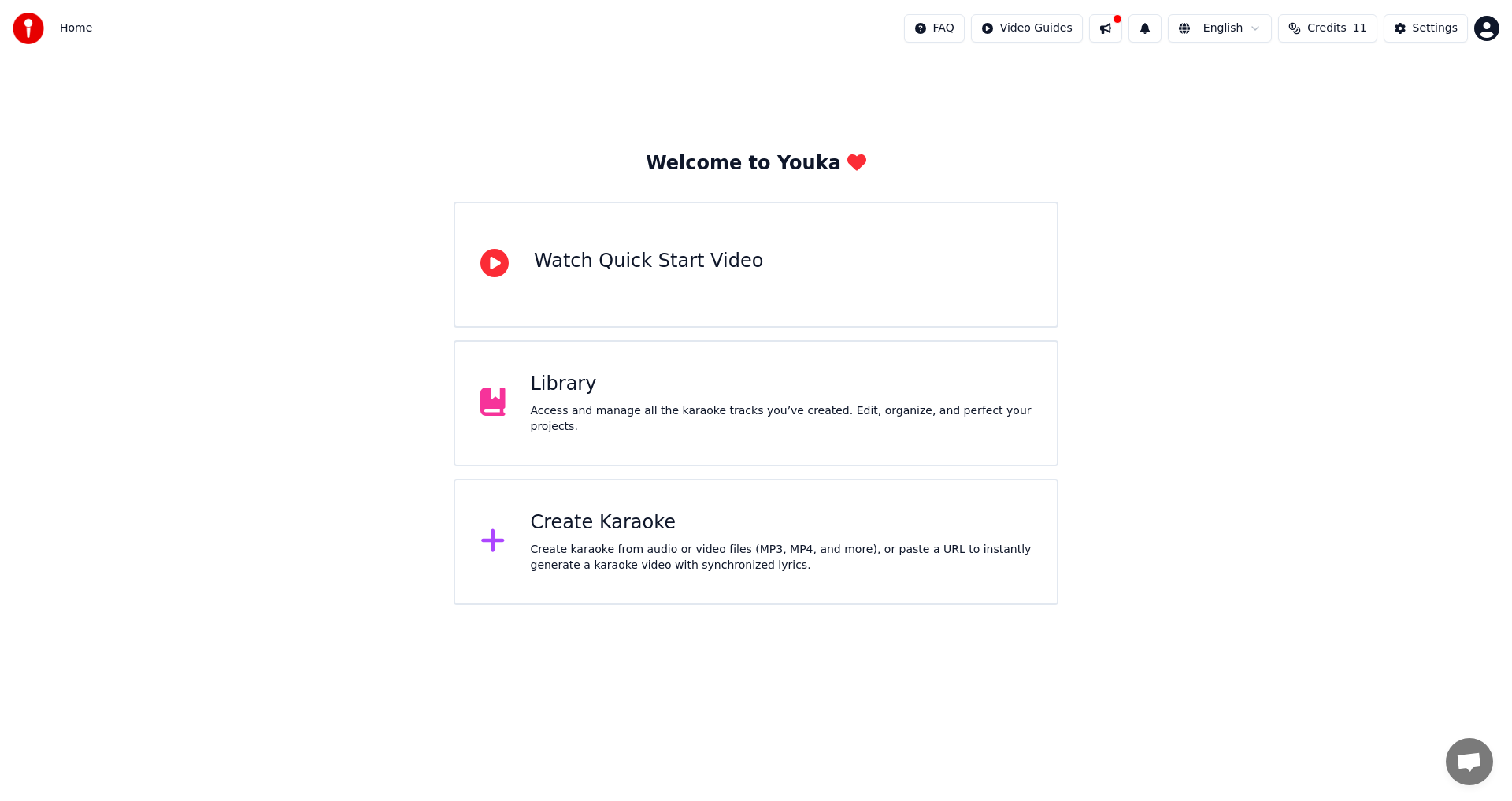
click at [705, 441] on div "Library Access and manage all the karaoke tracks you’ve created. Edit, organize…" at bounding box center [756, 403] width 605 height 126
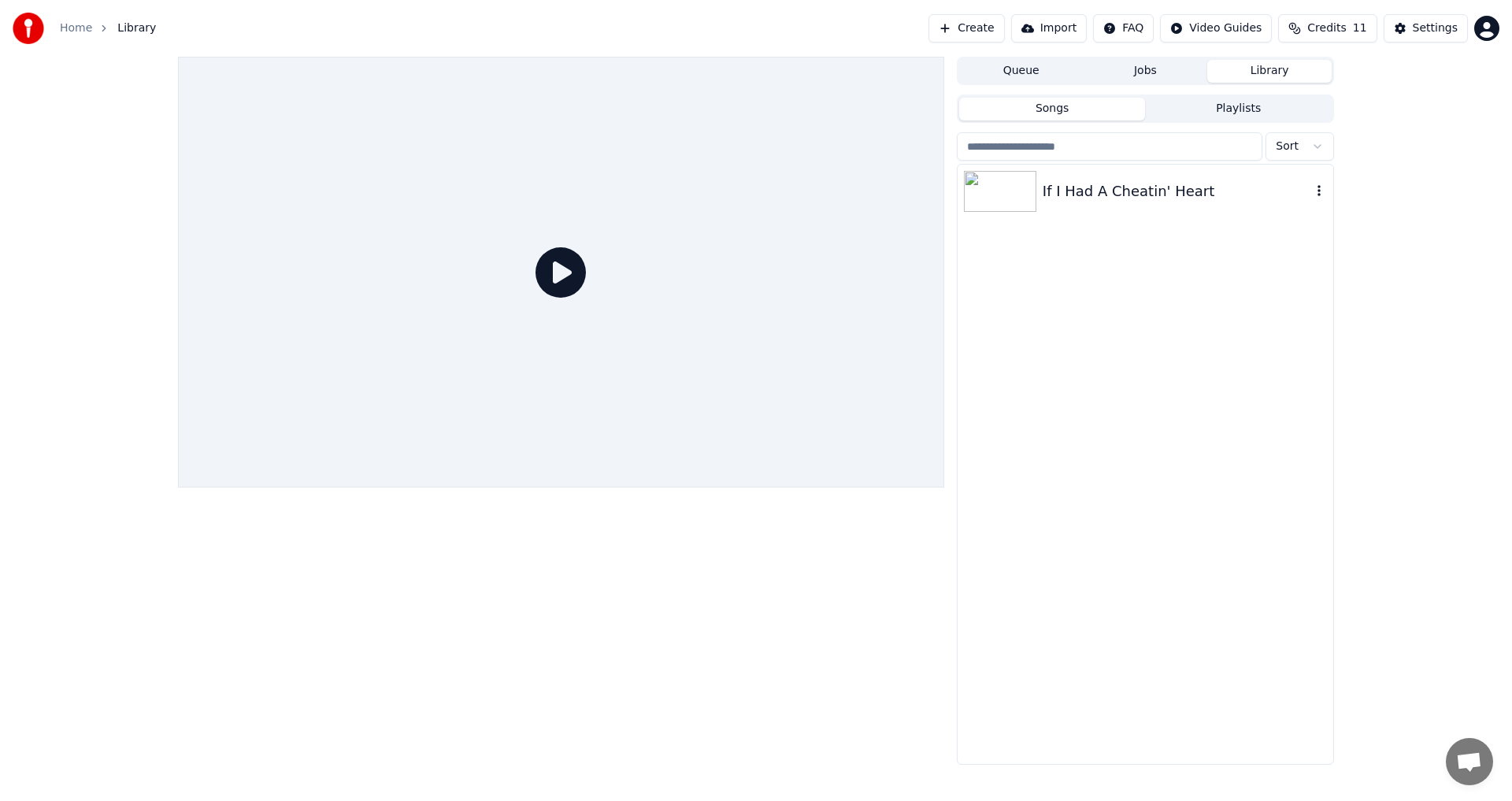
click at [1318, 189] on icon "button" at bounding box center [1319, 191] width 15 height 13
click at [1306, 318] on div "Delete" at bounding box center [1323, 321] width 121 height 25
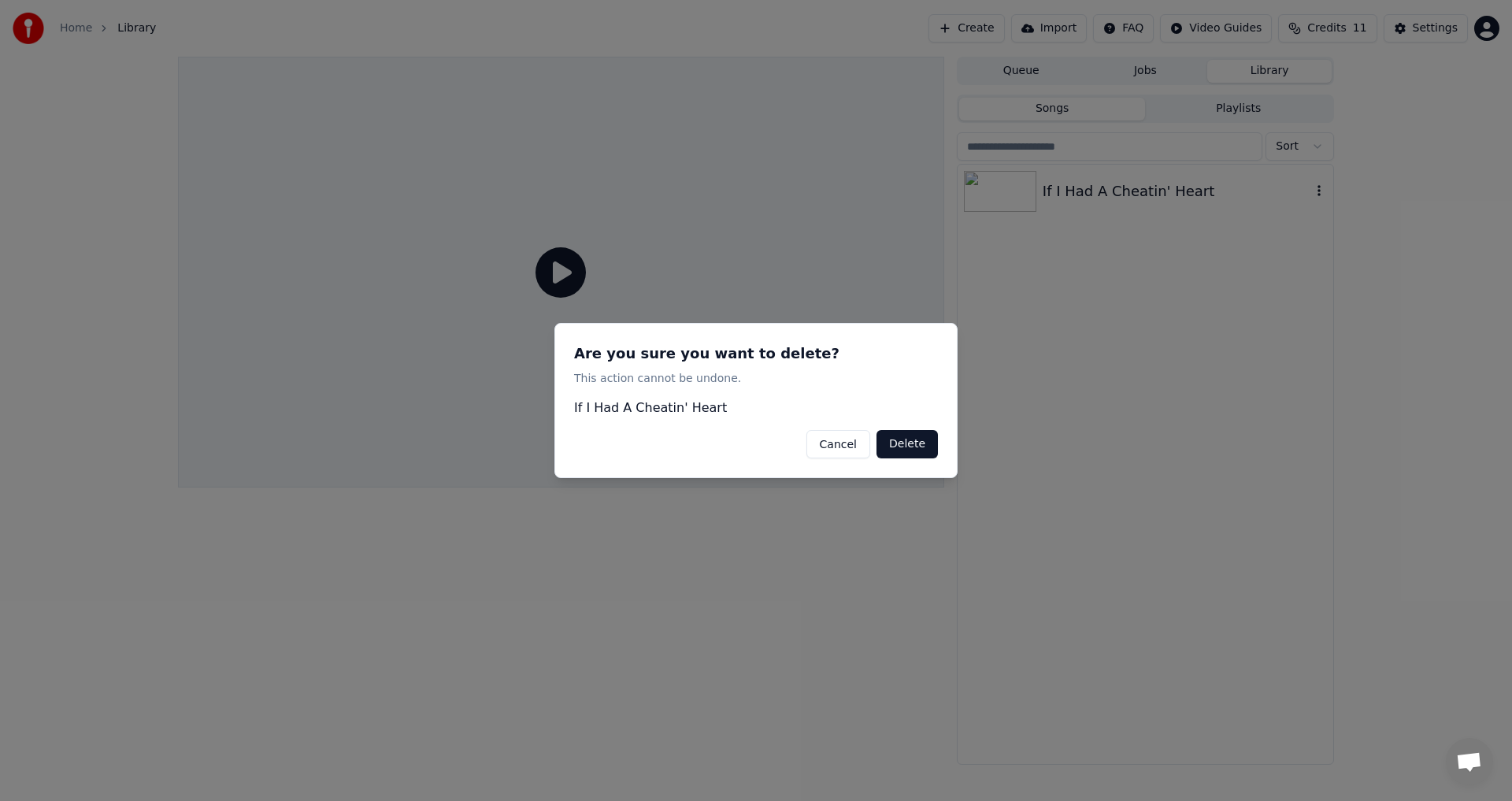
click at [907, 452] on button "Delete" at bounding box center [908, 444] width 62 height 28
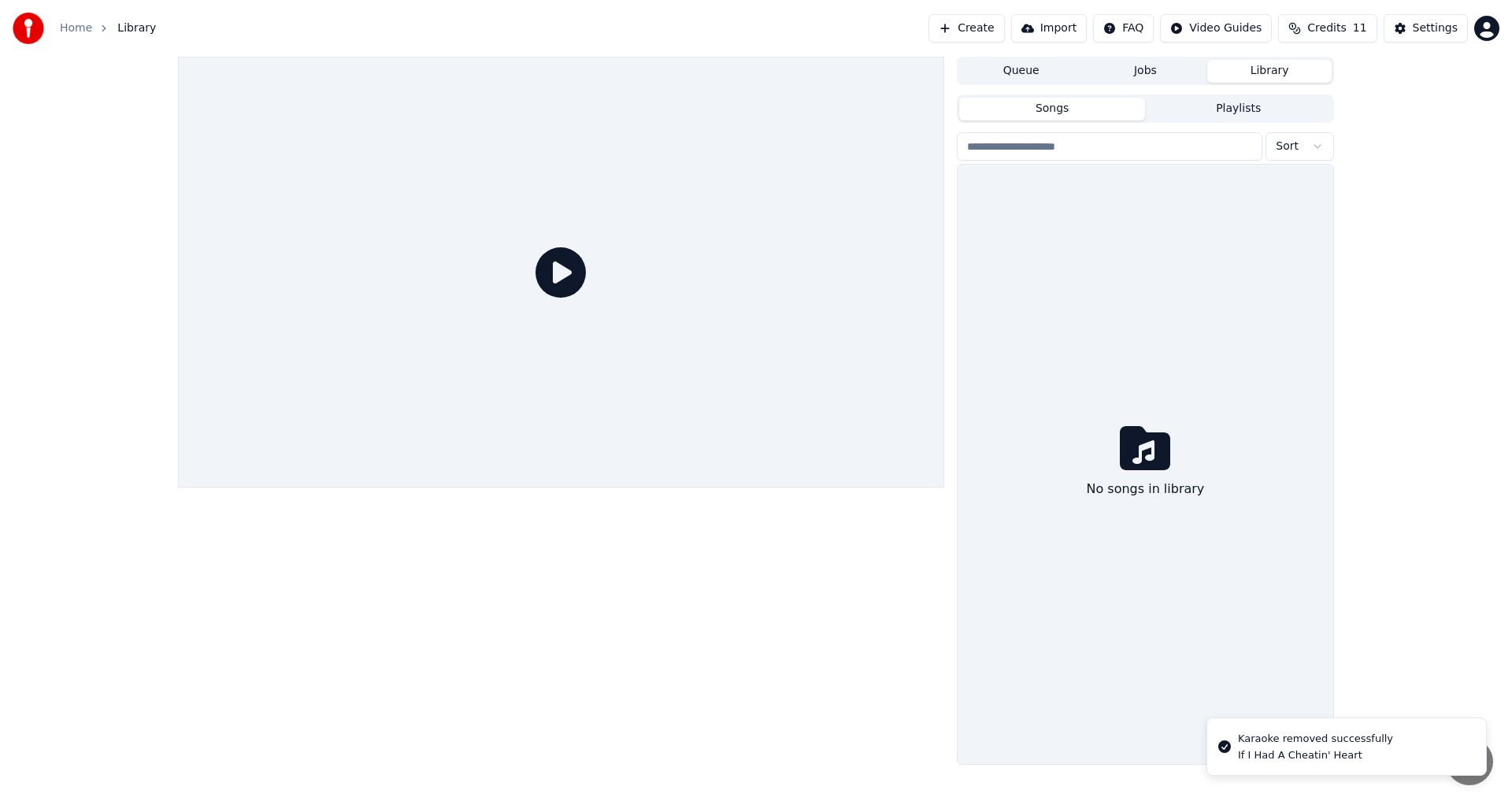
click at [85, 31] on link "Home" at bounding box center [76, 28] width 33 height 15
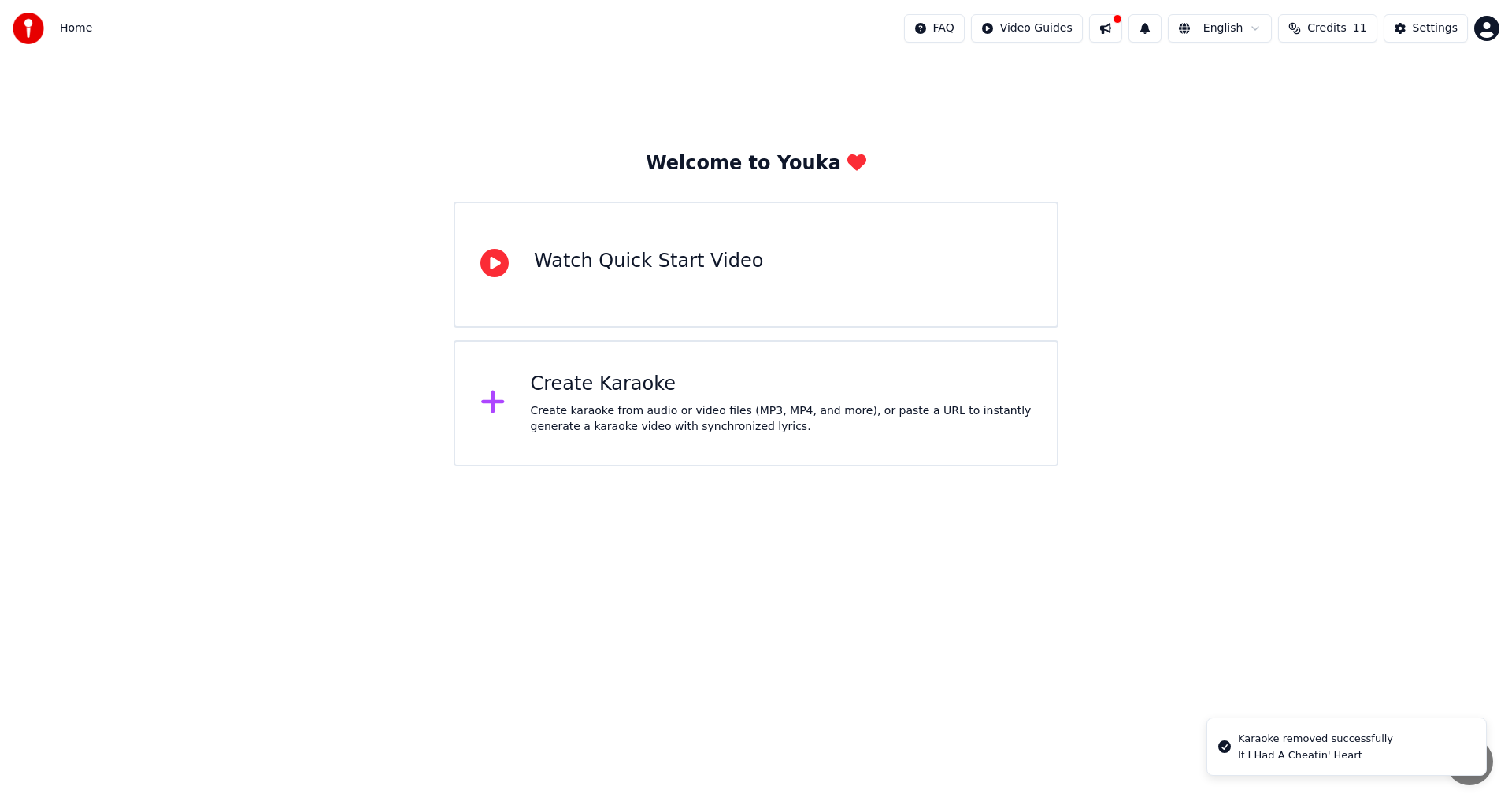
click at [1340, 23] on span "Credits" at bounding box center [1326, 28] width 38 height 15
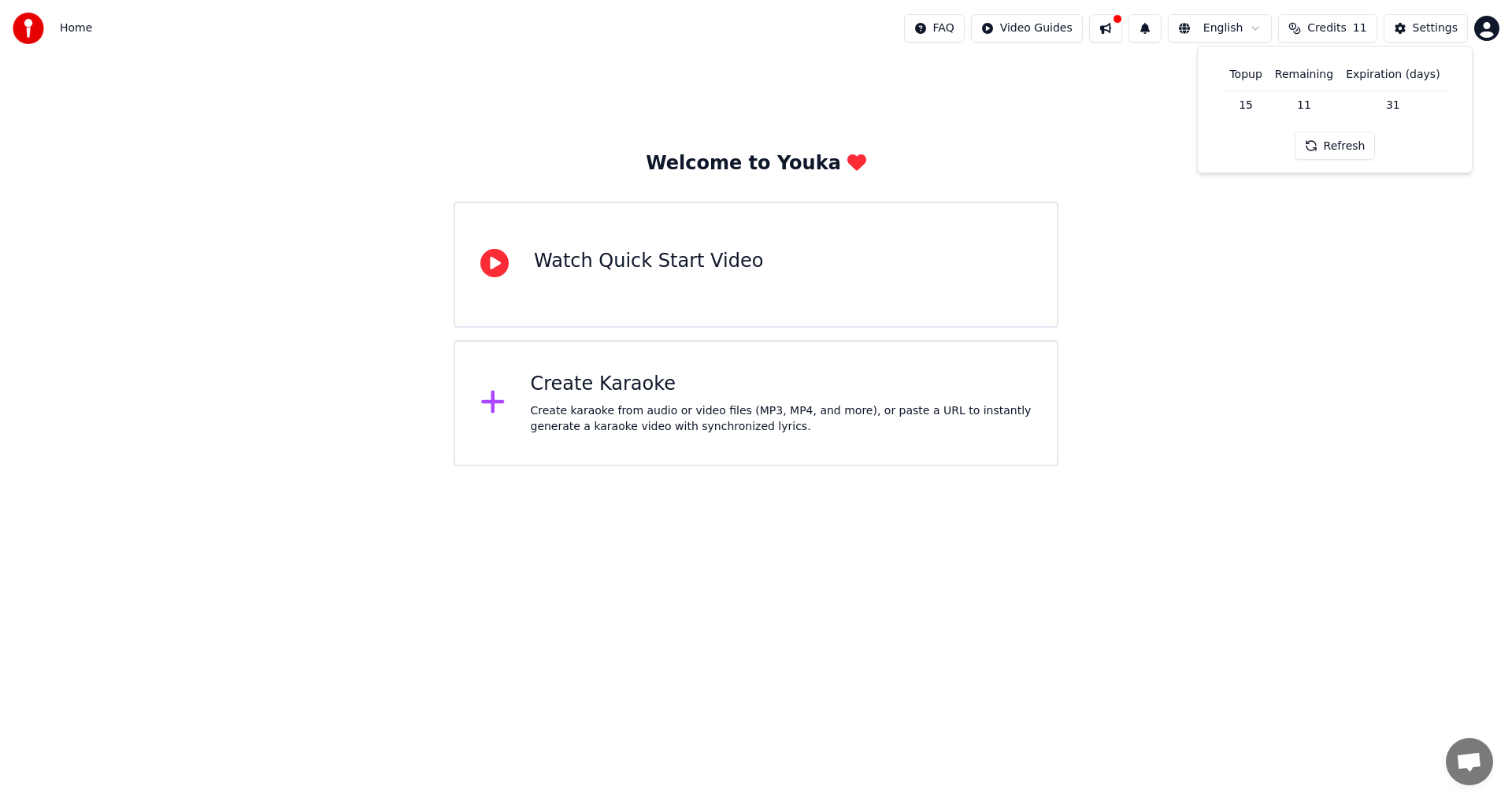
click at [1123, 29] on button at bounding box center [1105, 28] width 33 height 28
click at [921, 85] on div "Welcome to Youka Watch Quick Start Video Create Karaoke Create karaoke from aud…" at bounding box center [756, 261] width 1512 height 409
click at [1336, 21] on span "Credits" at bounding box center [1326, 28] width 38 height 15
click at [1335, 144] on button "Refresh" at bounding box center [1335, 145] width 81 height 28
click at [1320, 100] on td "11" at bounding box center [1305, 105] width 71 height 28
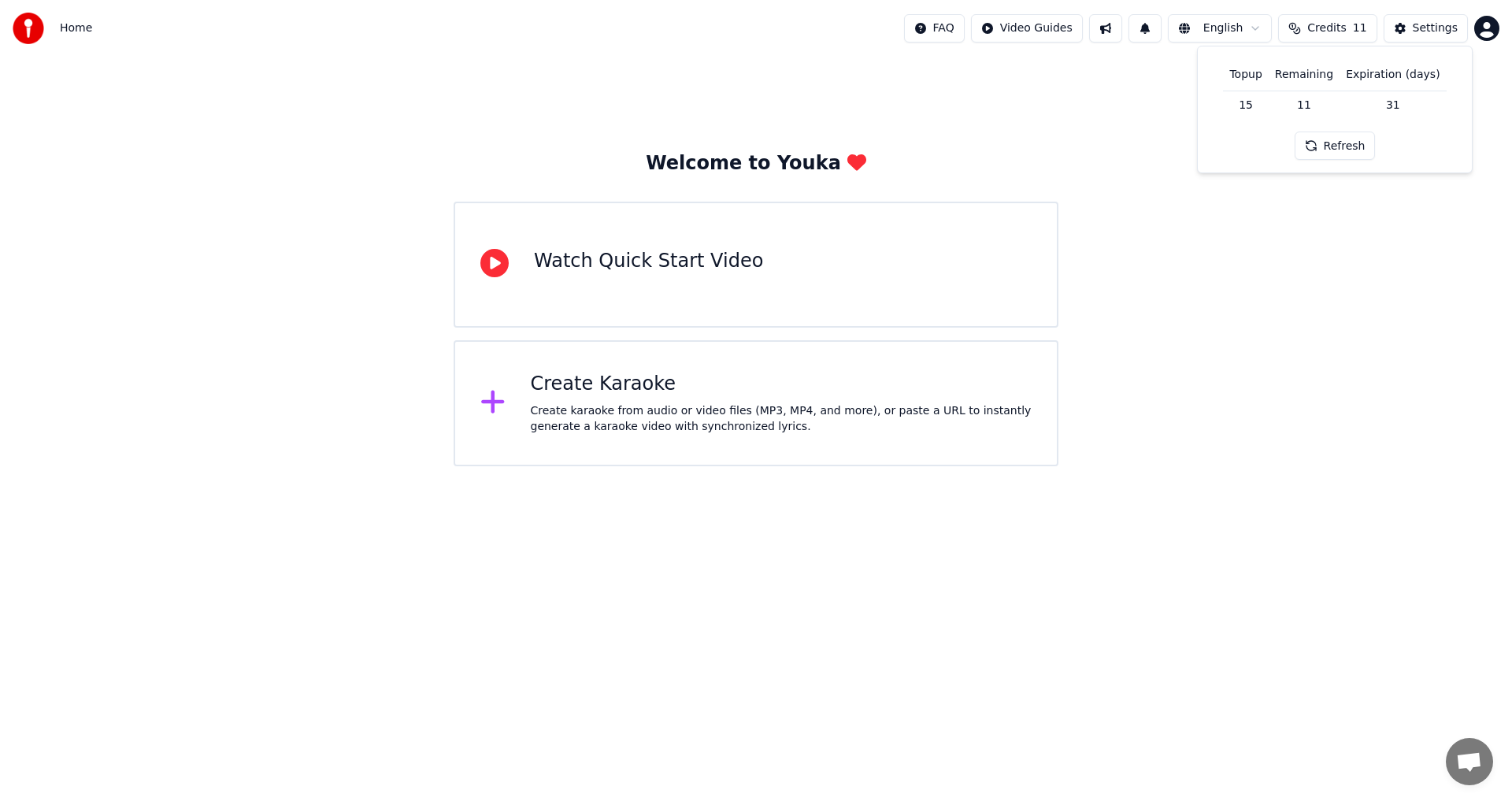
click at [1242, 103] on td "15" at bounding box center [1245, 105] width 45 height 28
click at [1415, 27] on button "Settings" at bounding box center [1426, 28] width 85 height 28
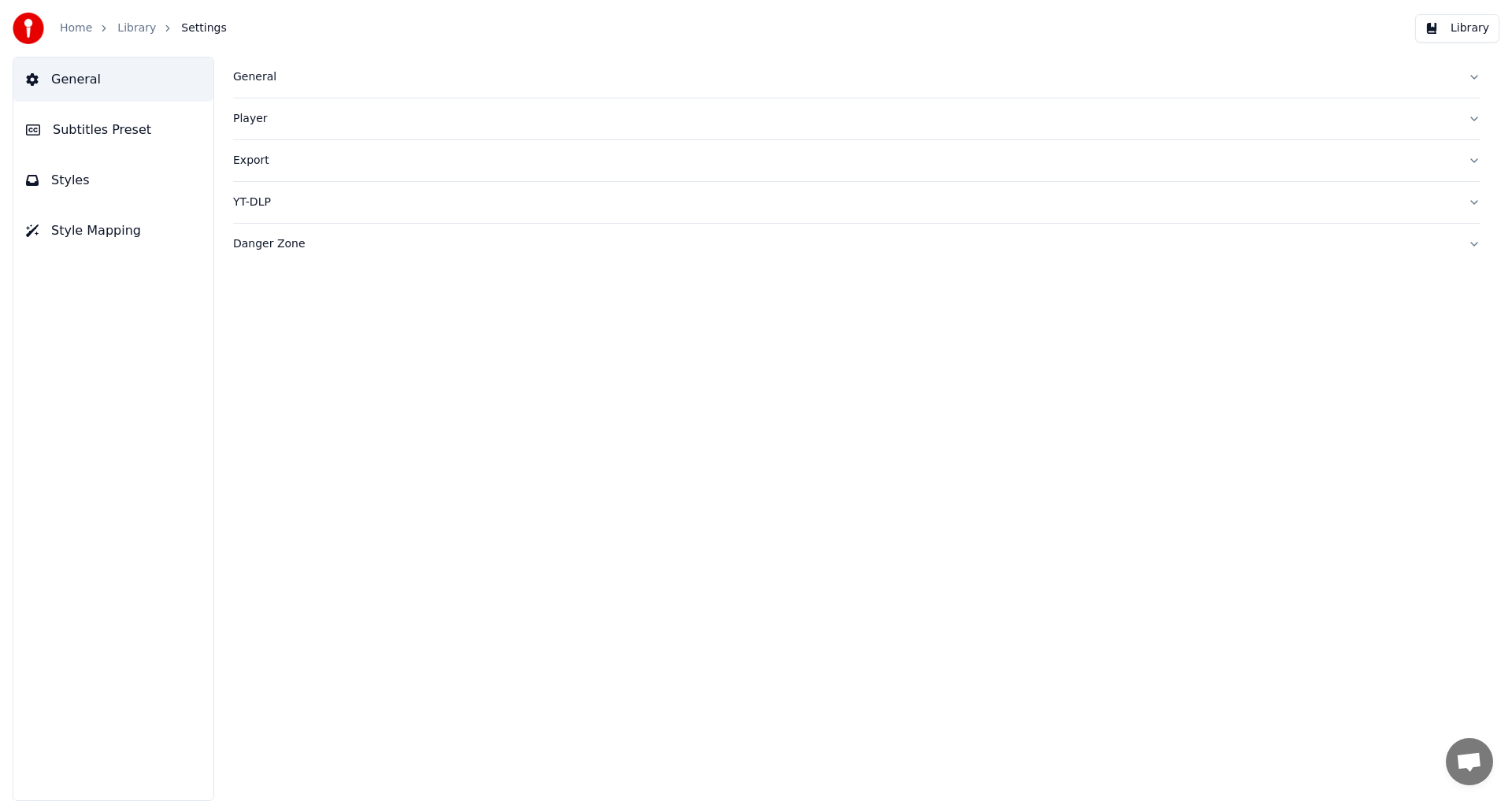
click at [91, 30] on div "Home" at bounding box center [85, 28] width 50 height 15
click at [78, 31] on link "Home" at bounding box center [76, 28] width 33 height 15
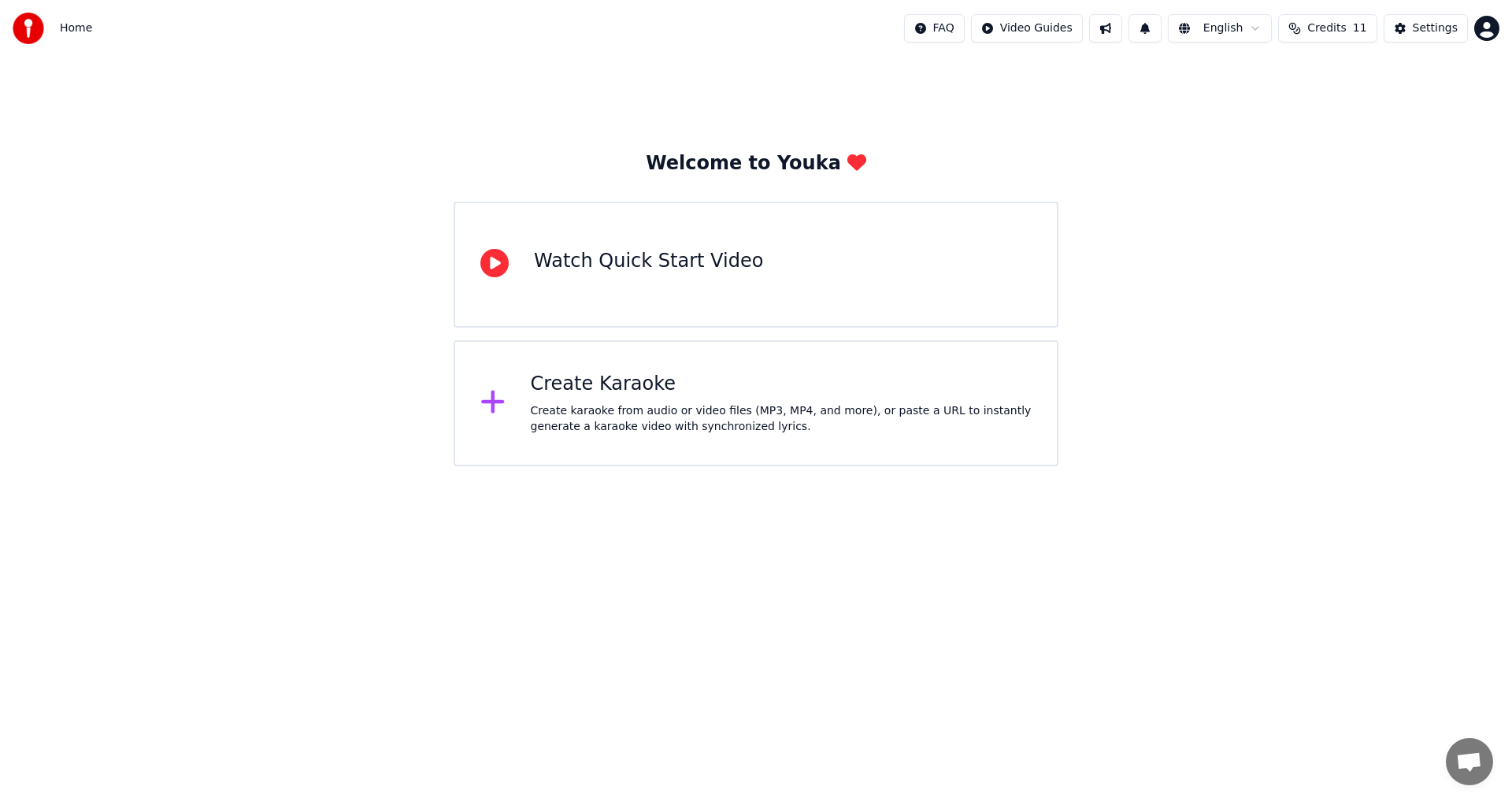
click at [1344, 34] on span "Credits" at bounding box center [1326, 28] width 38 height 15
click at [1316, 79] on th "Remaining" at bounding box center [1305, 75] width 71 height 32
click at [1268, 84] on th "Topup" at bounding box center [1245, 75] width 45 height 32
click at [1159, 26] on button at bounding box center [1145, 28] width 33 height 28
drag, startPoint x: 1254, startPoint y: 232, endPoint x: 1181, endPoint y: 114, distance: 138.8
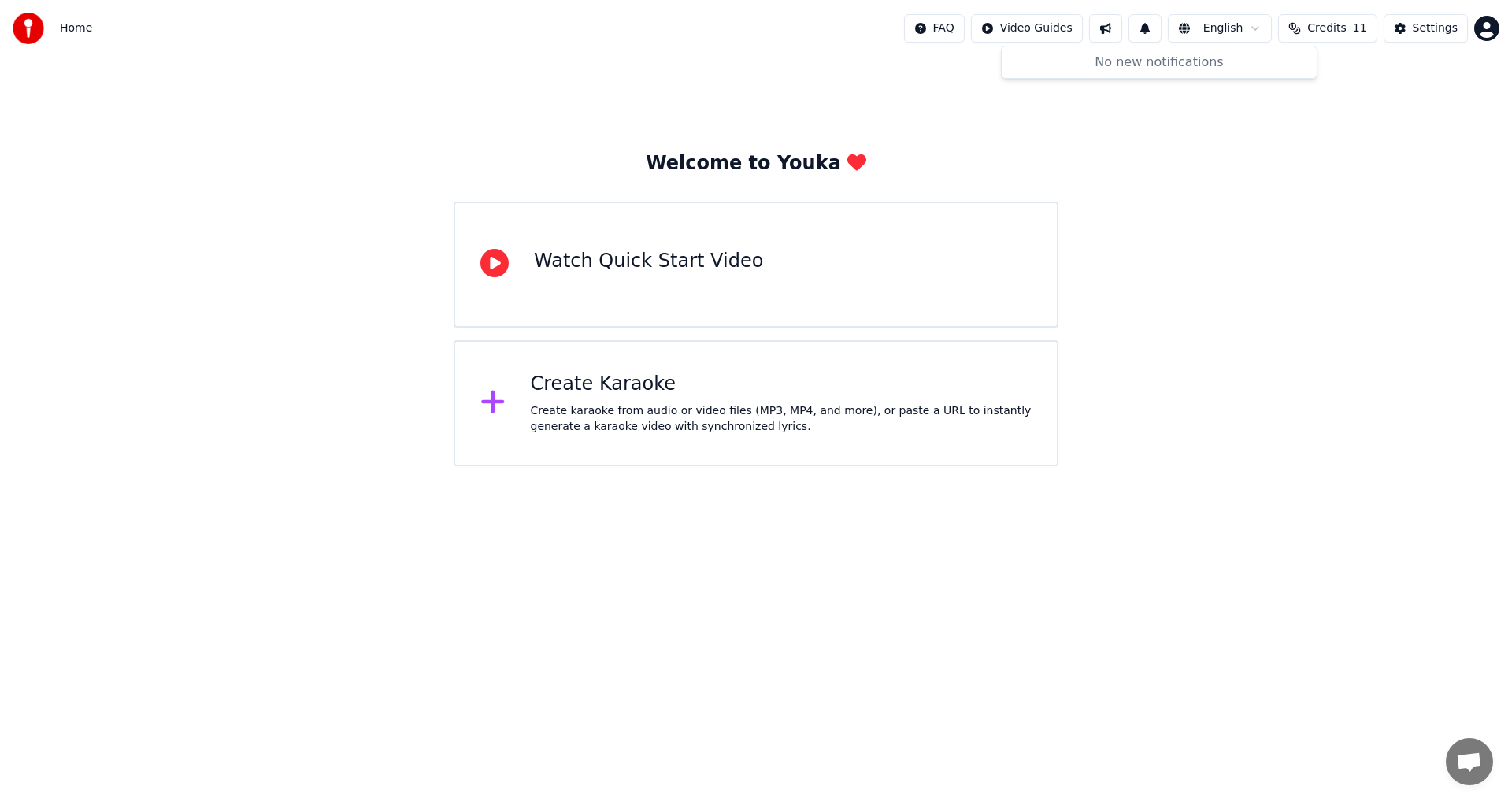
click at [1253, 220] on div "Welcome to Youka Watch Quick Start Video Create Karaoke Create karaoke from aud…" at bounding box center [756, 261] width 1512 height 409
click at [1121, 25] on button at bounding box center [1105, 28] width 33 height 28
click at [1025, 91] on div "Welcome to Youka Watch Quick Start Video Create Karaoke Create karaoke from aud…" at bounding box center [756, 261] width 1512 height 409
click at [946, 26] on html "Home FAQ Video Guides English Credits 11 Settings Welcome to Youka Watch Quick …" at bounding box center [756, 233] width 1512 height 466
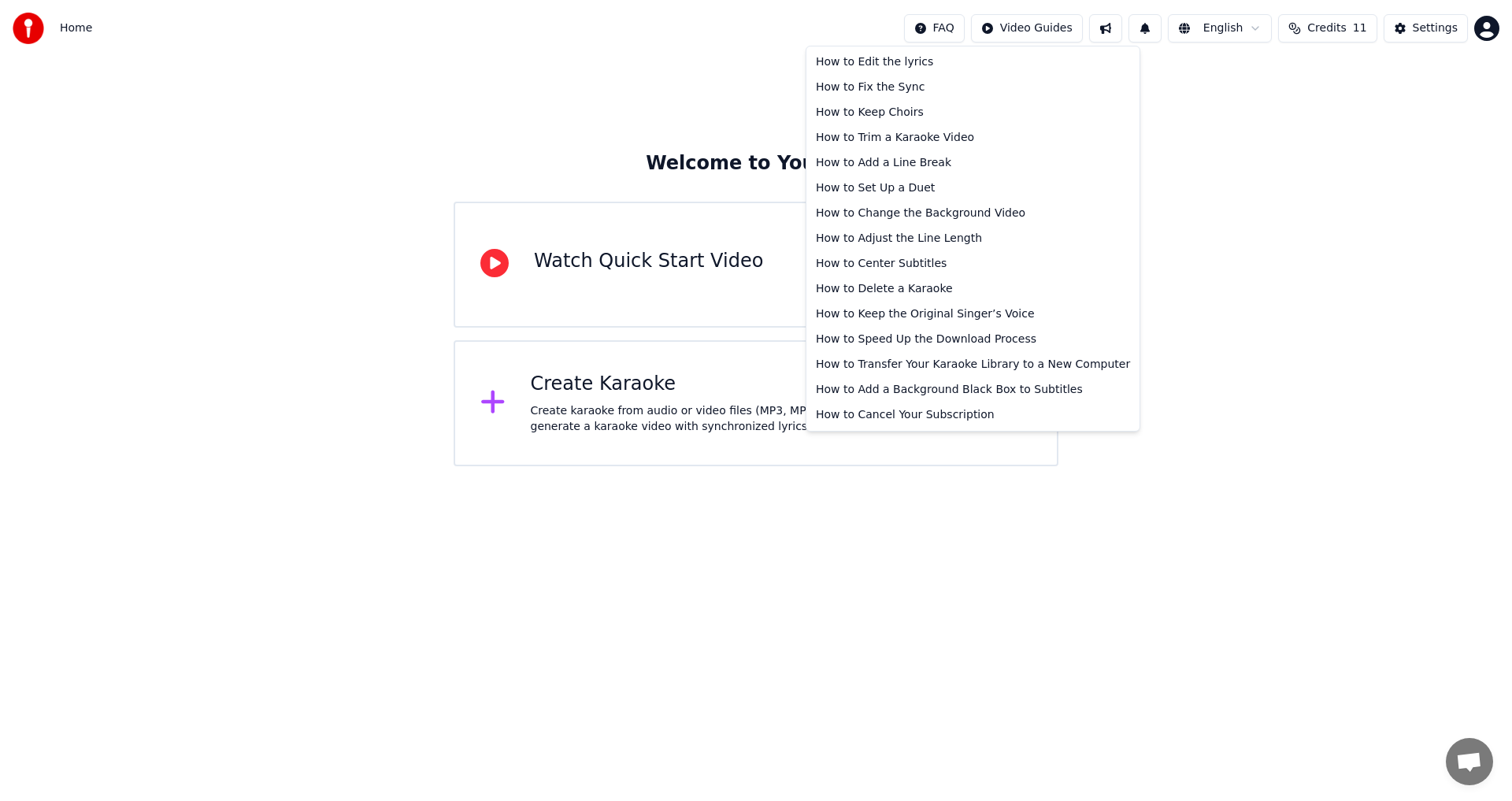
click at [1248, 323] on html "Home FAQ Video Guides English Credits 11 Settings Welcome to Youka Watch Quick …" at bounding box center [756, 233] width 1512 height 466
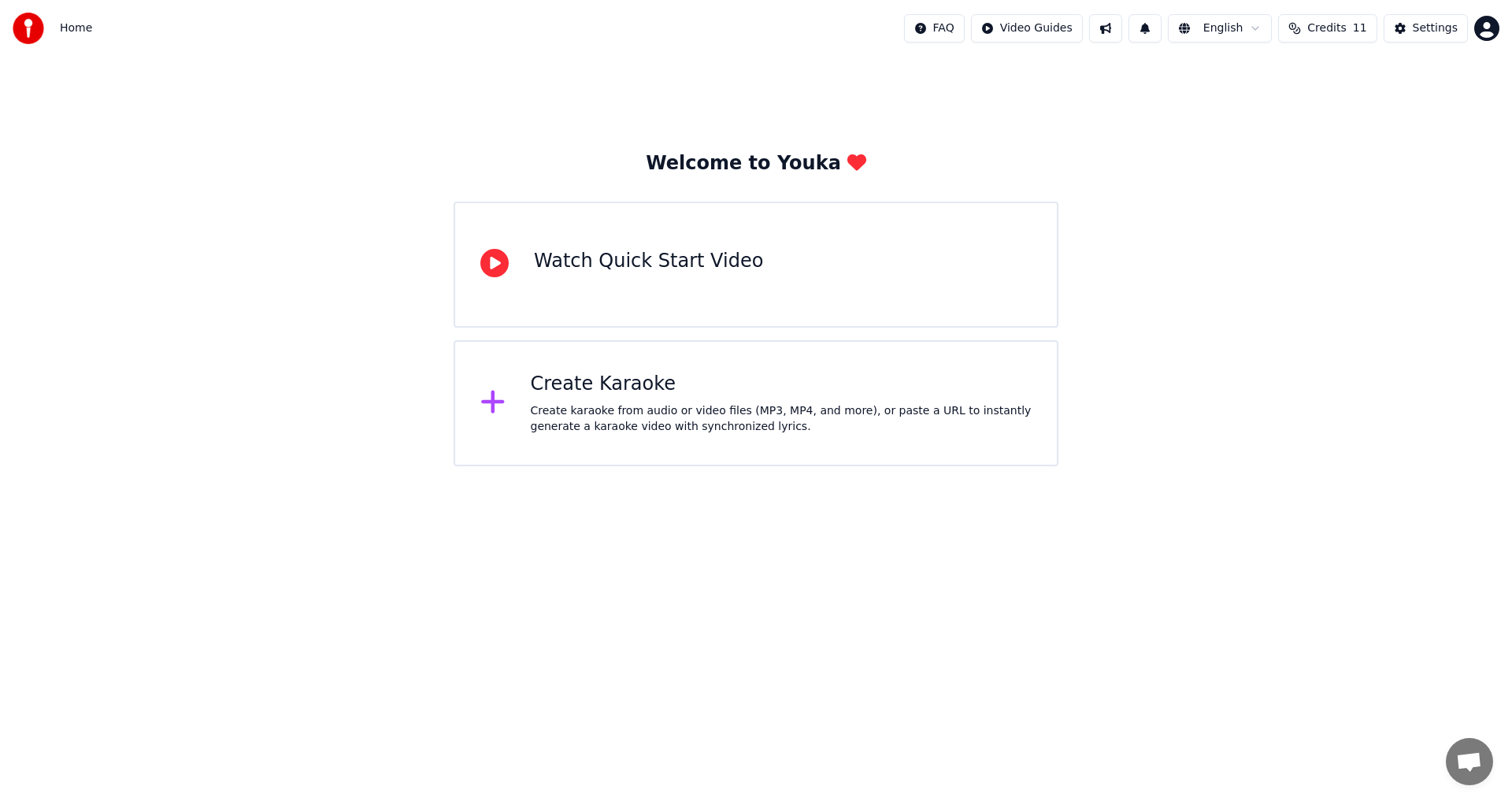
click at [659, 390] on div "Create Karaoke" at bounding box center [782, 385] width 502 height 25
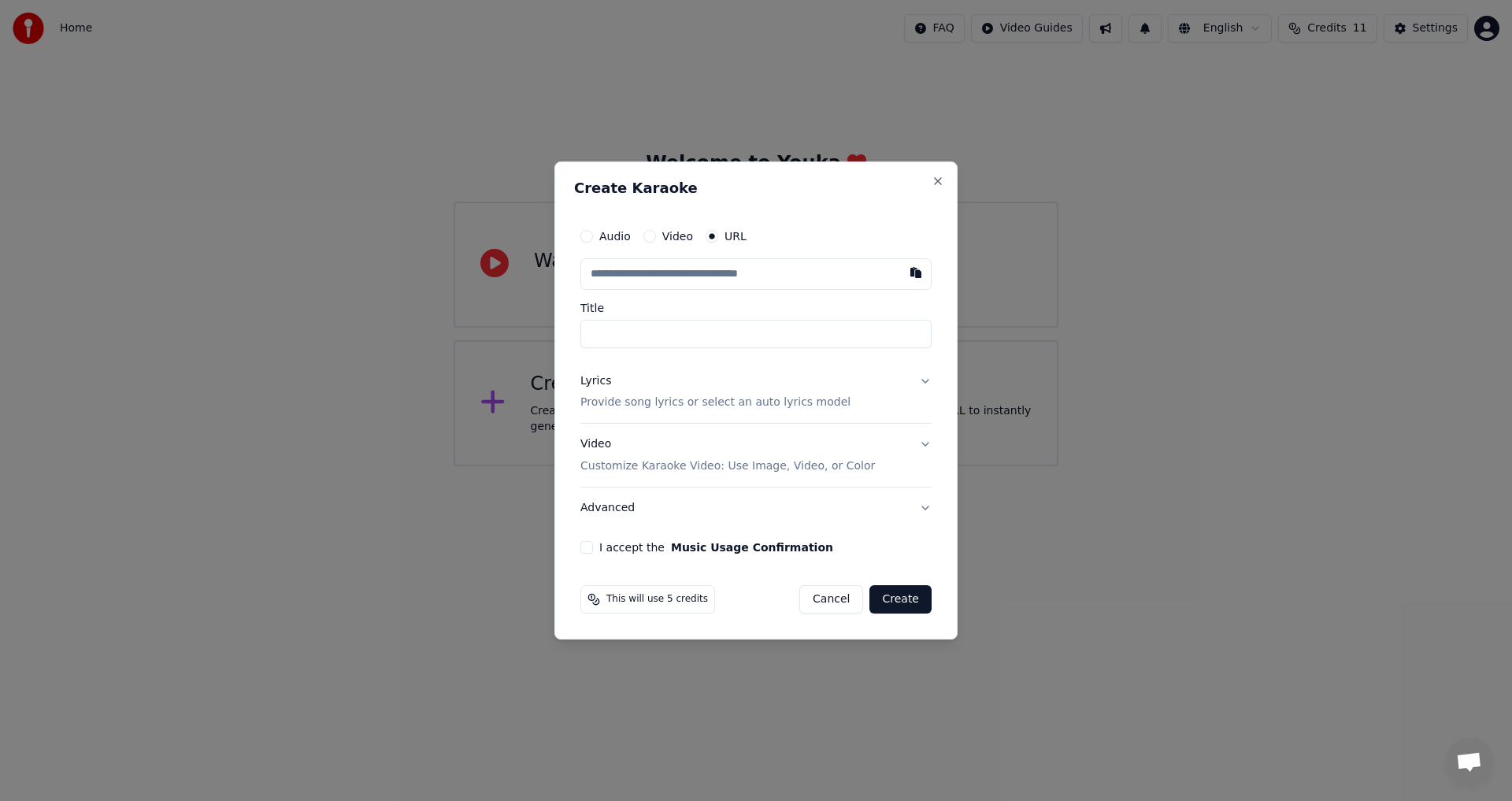
click at [604, 238] on label "Audio" at bounding box center [615, 236] width 32 height 11
click at [593, 238] on button "Audio" at bounding box center [587, 236] width 13 height 13
click at [638, 336] on input "Title" at bounding box center [756, 333] width 351 height 28
click at [603, 238] on label "Audio" at bounding box center [615, 237] width 32 height 11
click at [593, 238] on button "Audio" at bounding box center [587, 237] width 13 height 13
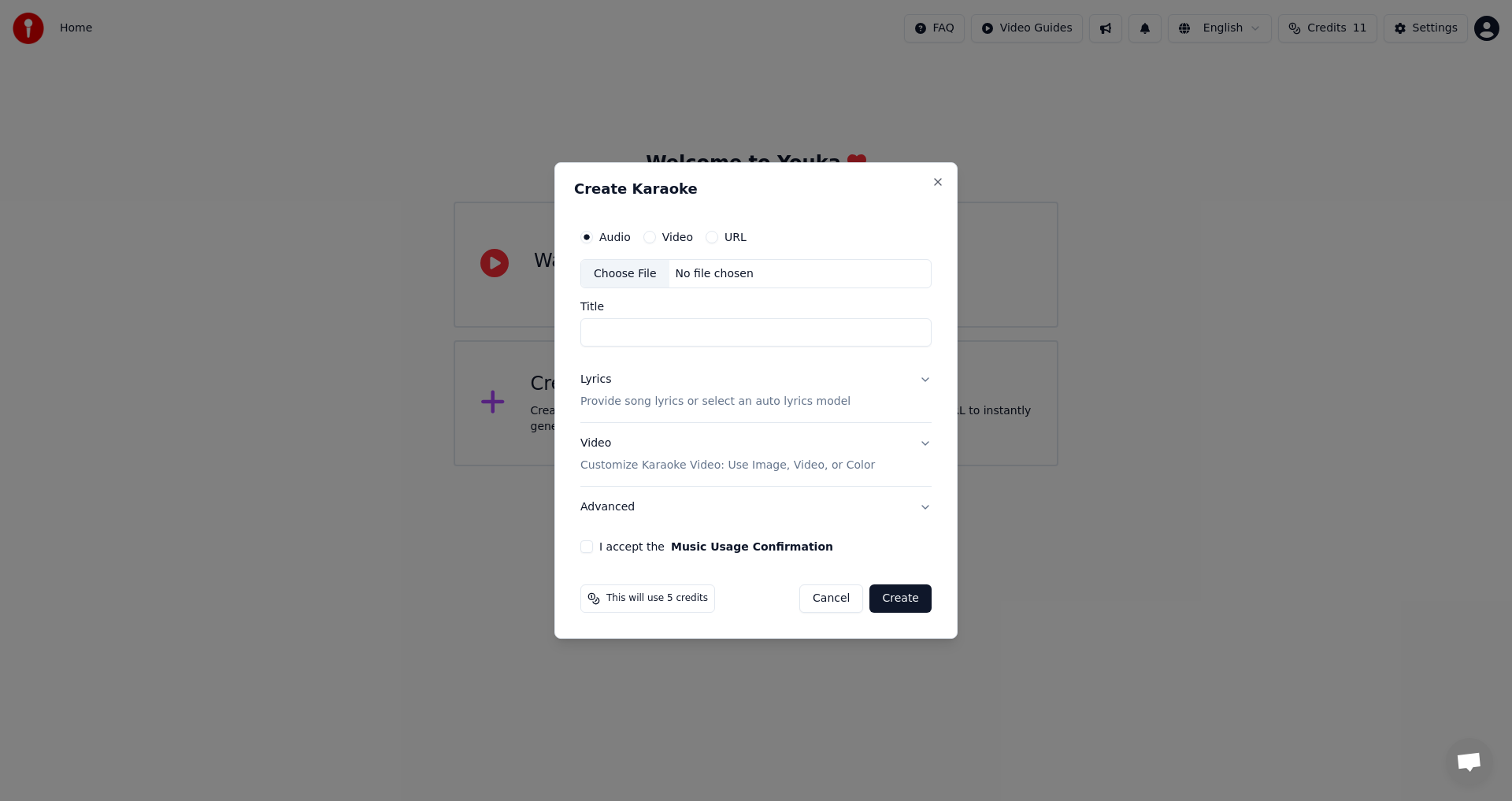
click at [691, 273] on div "No file chosen" at bounding box center [715, 274] width 91 height 15
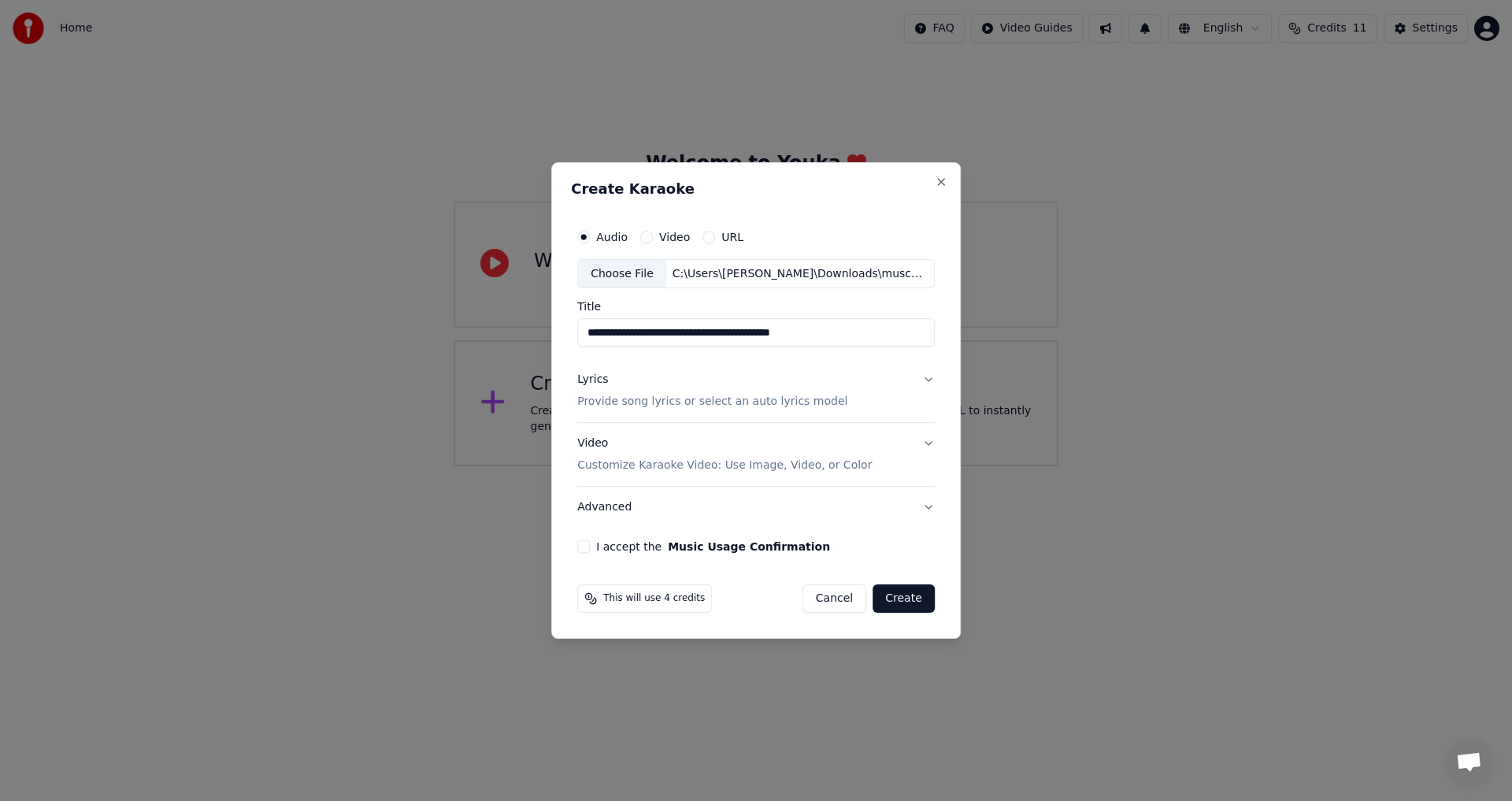
click at [832, 333] on input "**********" at bounding box center [756, 333] width 358 height 28
type input "**********"
click at [924, 378] on button "Lyrics Provide song lyrics or select an auto lyrics model" at bounding box center [756, 391] width 358 height 63
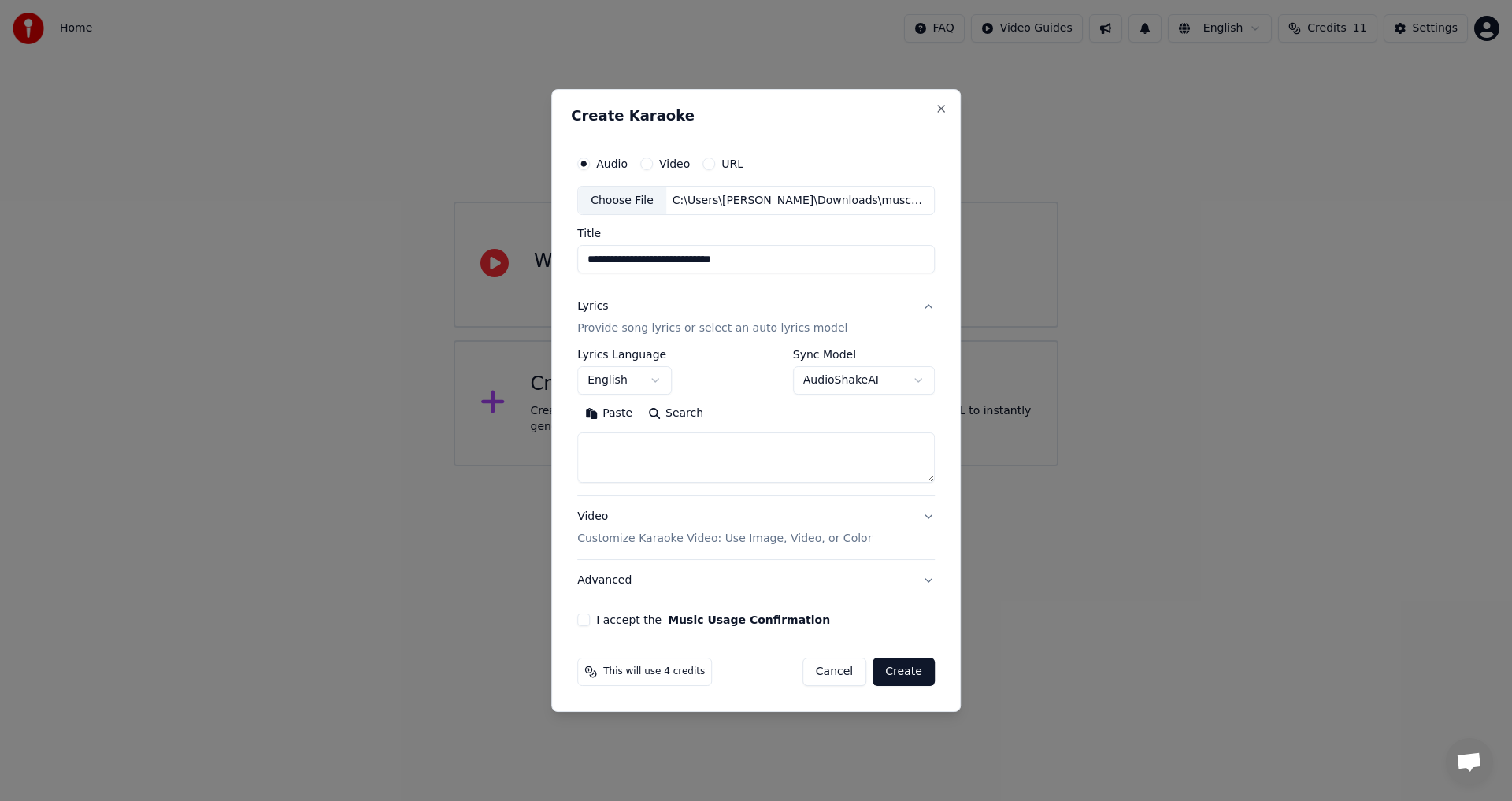
click at [704, 448] on textarea at bounding box center [756, 457] width 358 height 50
click at [596, 422] on button "Paste" at bounding box center [609, 415] width 63 height 25
click at [920, 519] on button "Video Customize Karaoke Video: Use Image, Video, or Color" at bounding box center [756, 527] width 358 height 63
type textarea "**********"
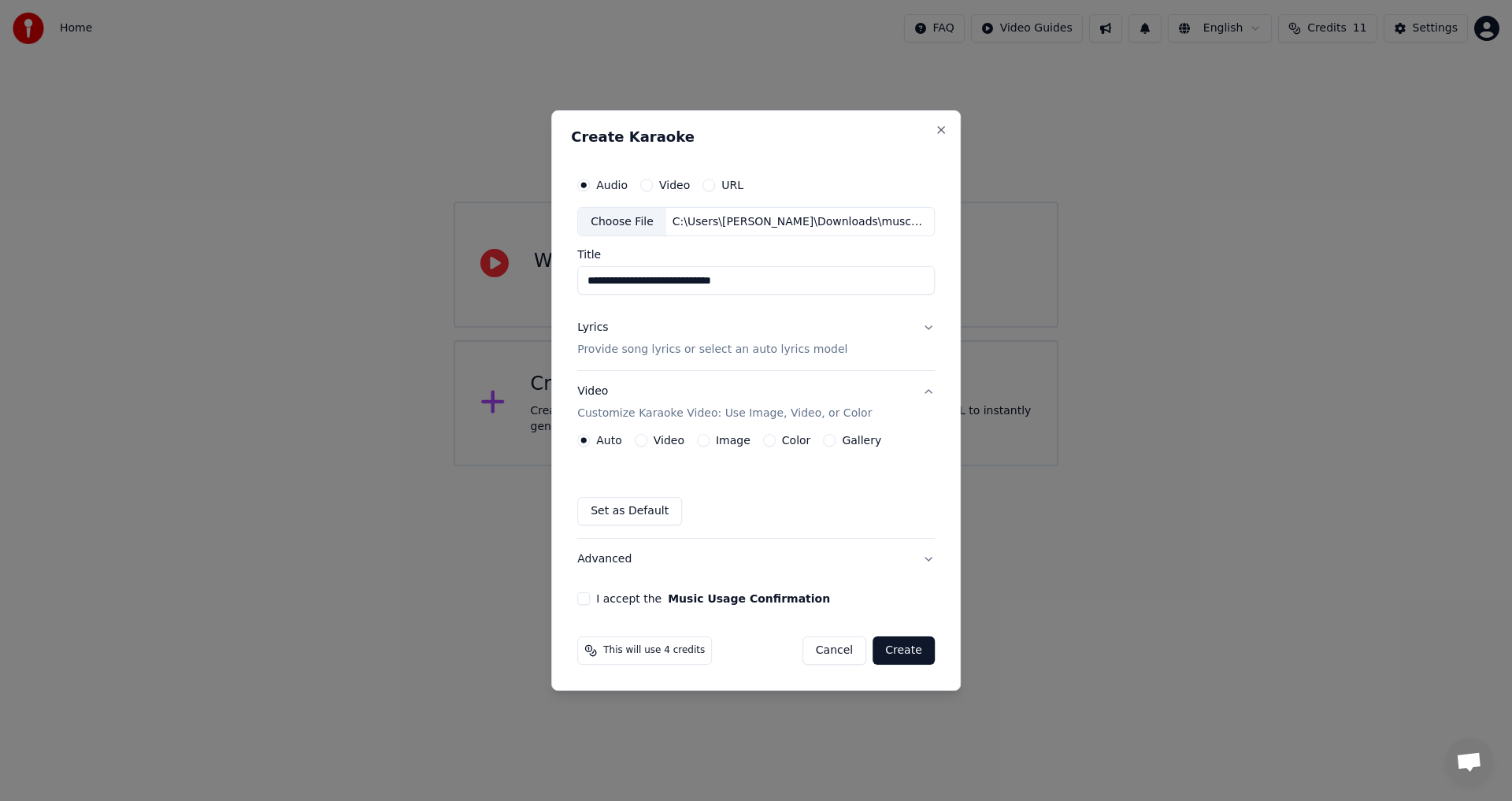
click at [653, 441] on div "Video" at bounding box center [660, 440] width 50 height 13
click at [590, 604] on button "I accept the Music Usage Confirmation" at bounding box center [584, 598] width 13 height 13
click at [902, 651] on button "Create" at bounding box center [903, 650] width 62 height 28
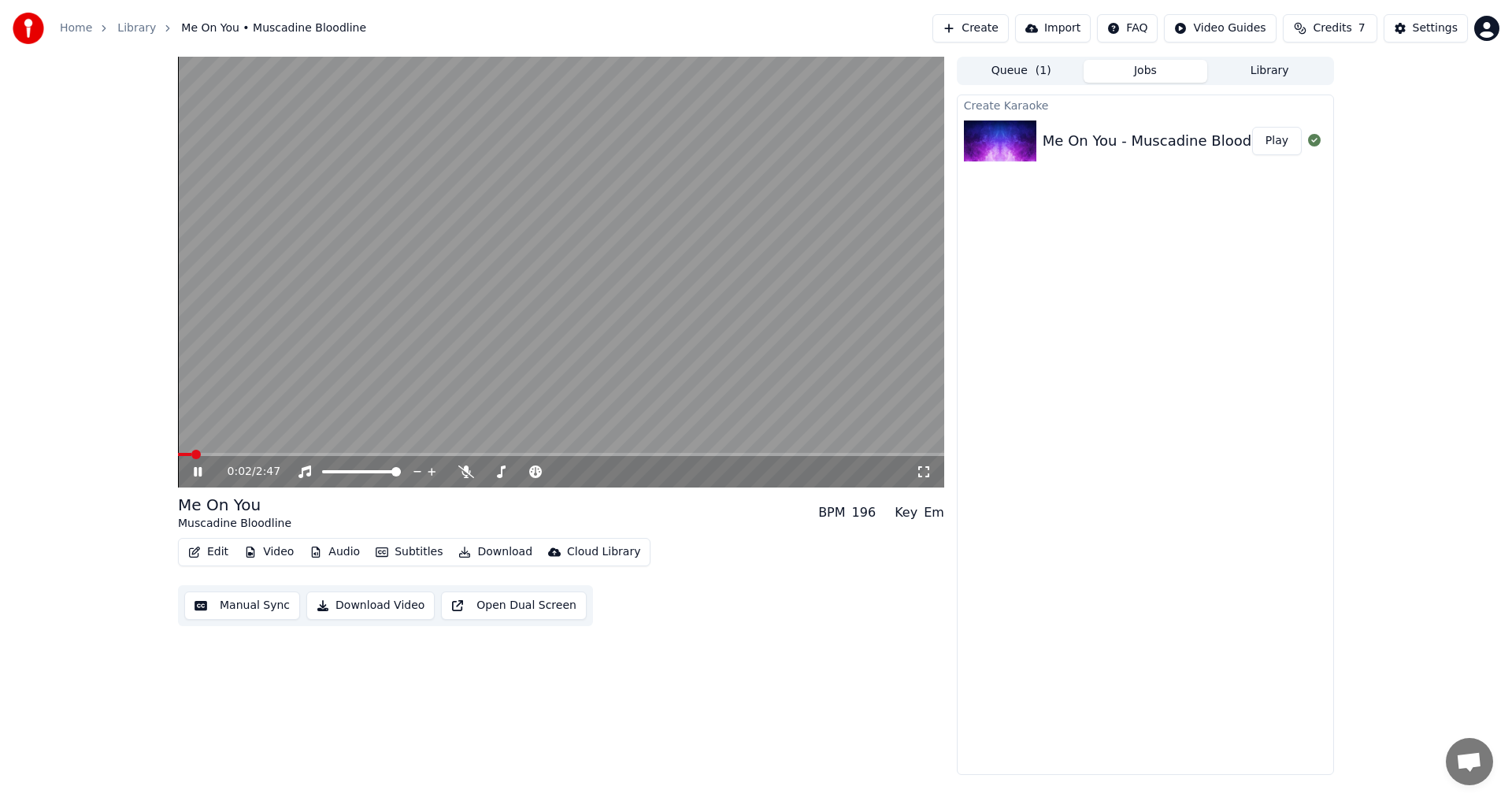
click at [197, 467] on icon at bounding box center [209, 472] width 37 height 13
click at [178, 459] on span at bounding box center [183, 454] width 9 height 9
click at [206, 473] on icon at bounding box center [209, 472] width 37 height 13
click at [471, 473] on icon at bounding box center [466, 472] width 15 height 13
click at [469, 473] on icon at bounding box center [466, 472] width 9 height 13
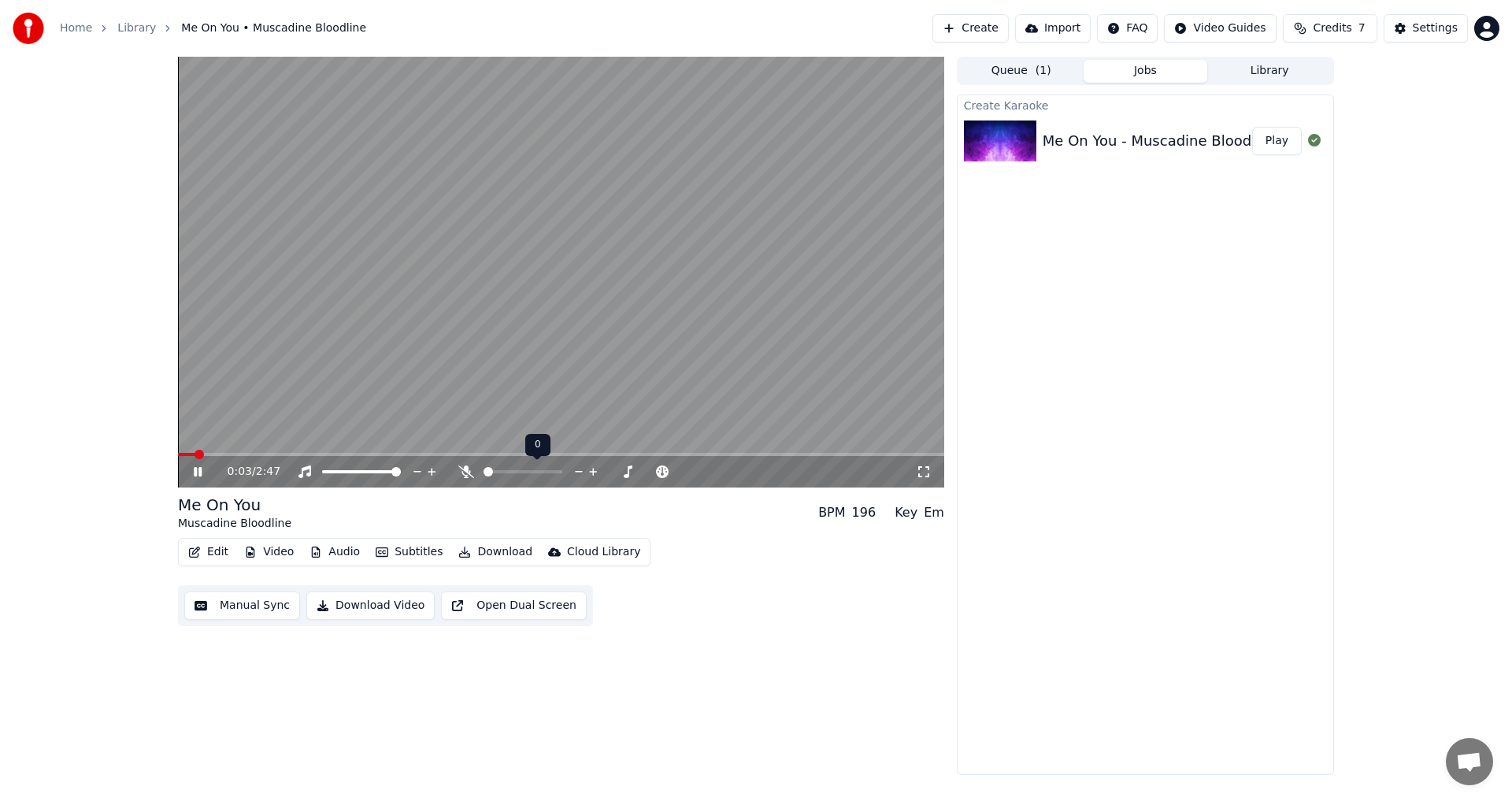
click at [469, 473] on icon at bounding box center [466, 472] width 15 height 13
click at [469, 473] on icon at bounding box center [466, 472] width 15 height 13
click at [468, 471] on icon at bounding box center [466, 472] width 15 height 13
click at [468, 471] on icon at bounding box center [466, 472] width 9 height 13
click at [439, 452] on video at bounding box center [561, 272] width 766 height 431
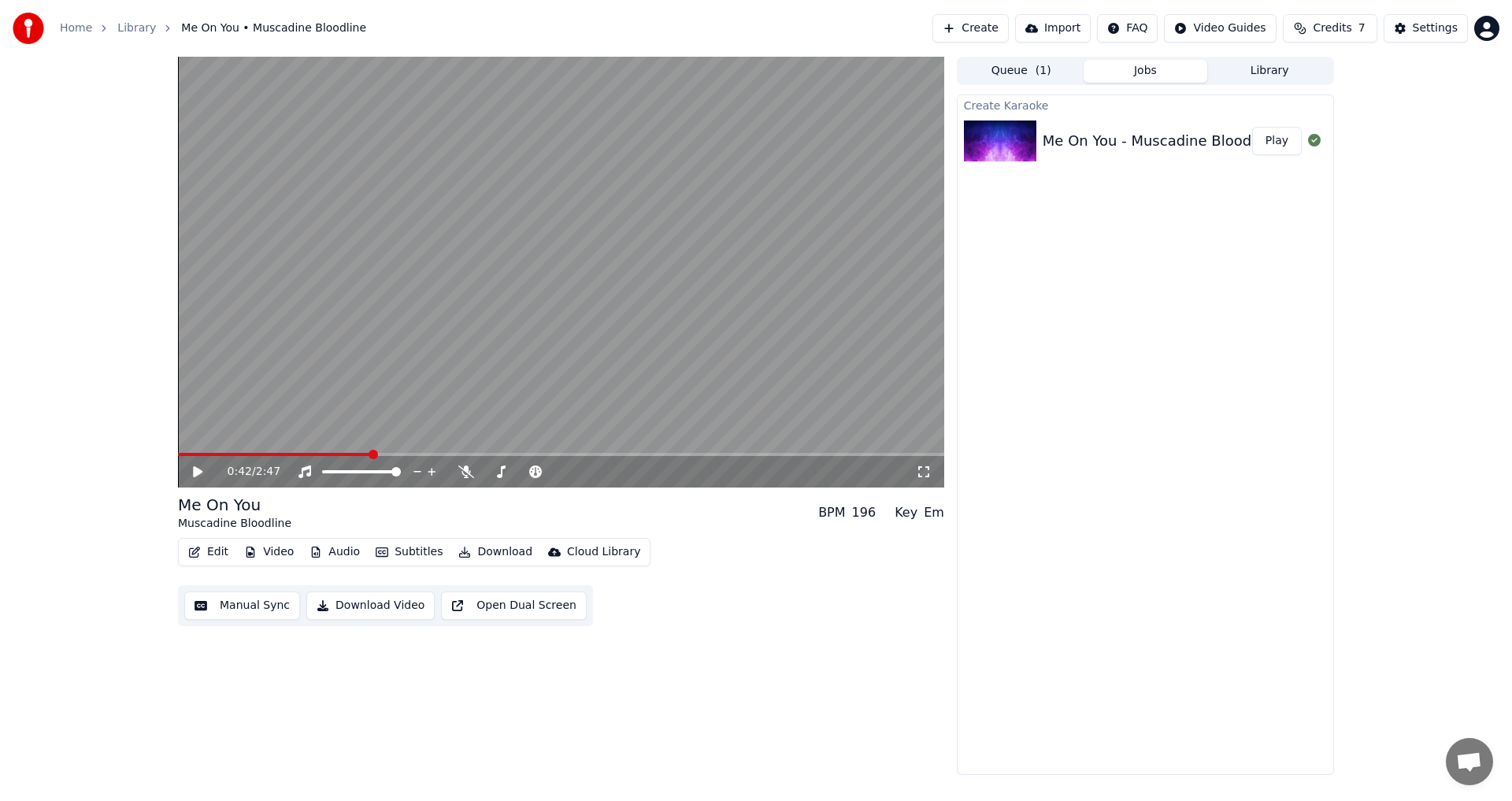
click at [439, 455] on span at bounding box center [561, 454] width 766 height 3
click at [467, 400] on video at bounding box center [561, 272] width 766 height 431
click at [320, 546] on button "Audio" at bounding box center [334, 552] width 63 height 22
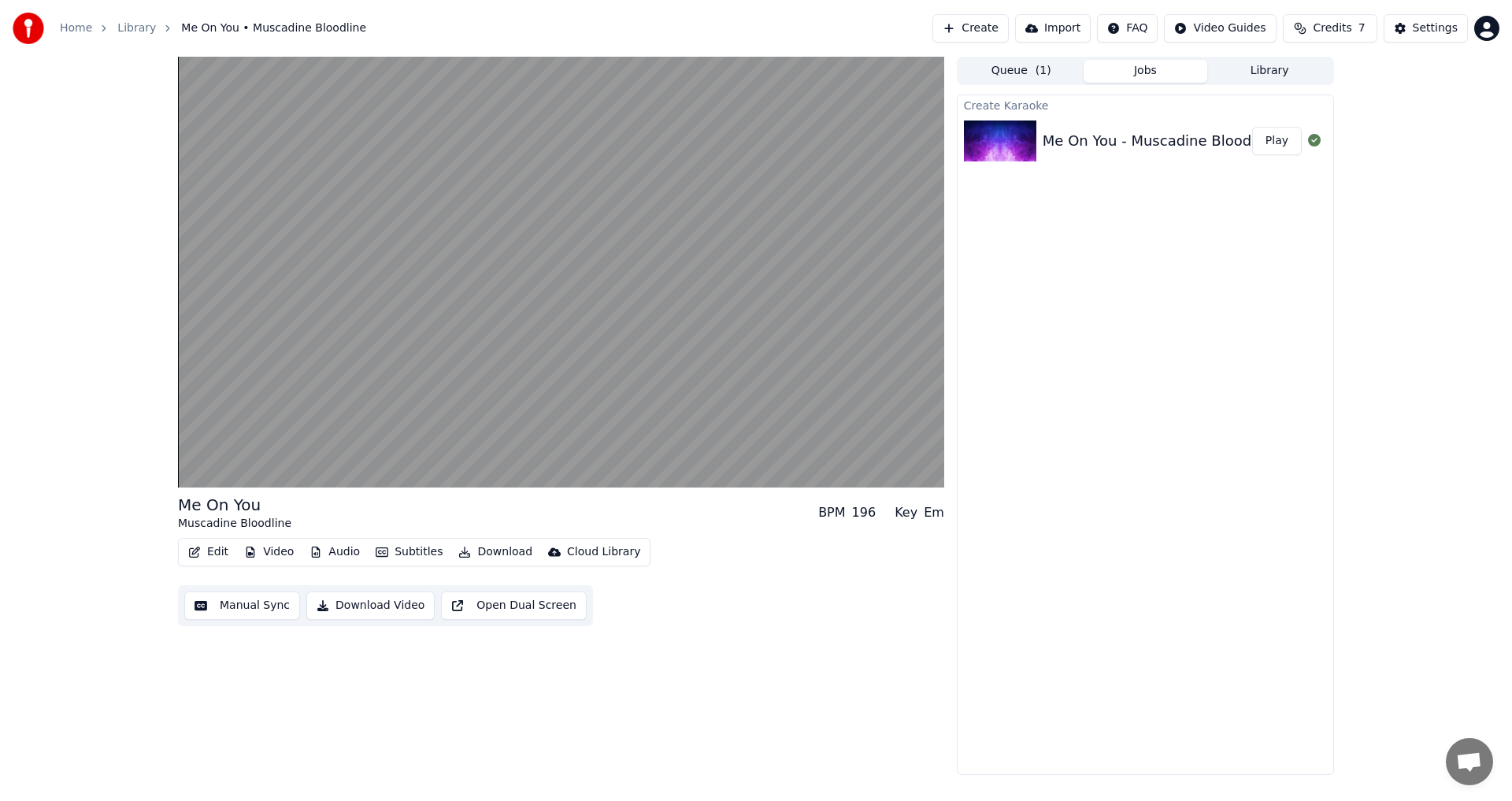
click at [716, 565] on div "Edit Video Audio Subtitles Download Cloud Library Manual Sync Download Video Op…" at bounding box center [561, 581] width 766 height 88
click at [206, 549] on button "Edit" at bounding box center [208, 552] width 53 height 22
click at [302, 717] on div "Change Background" at bounding box center [323, 718] width 112 height 15
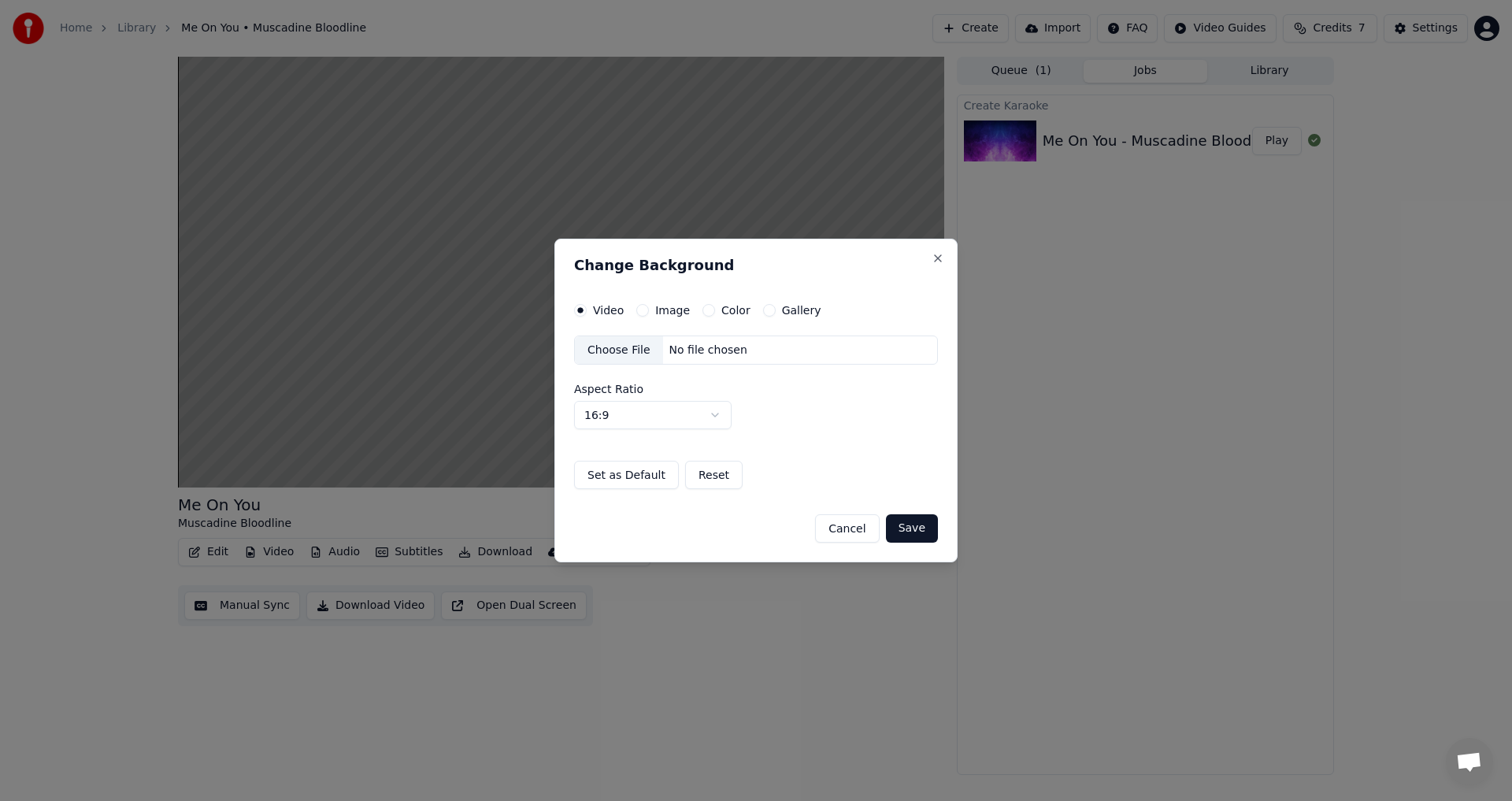
click at [655, 312] on label "Image" at bounding box center [672, 310] width 35 height 11
click at [649, 312] on button "Image" at bounding box center [643, 310] width 13 height 13
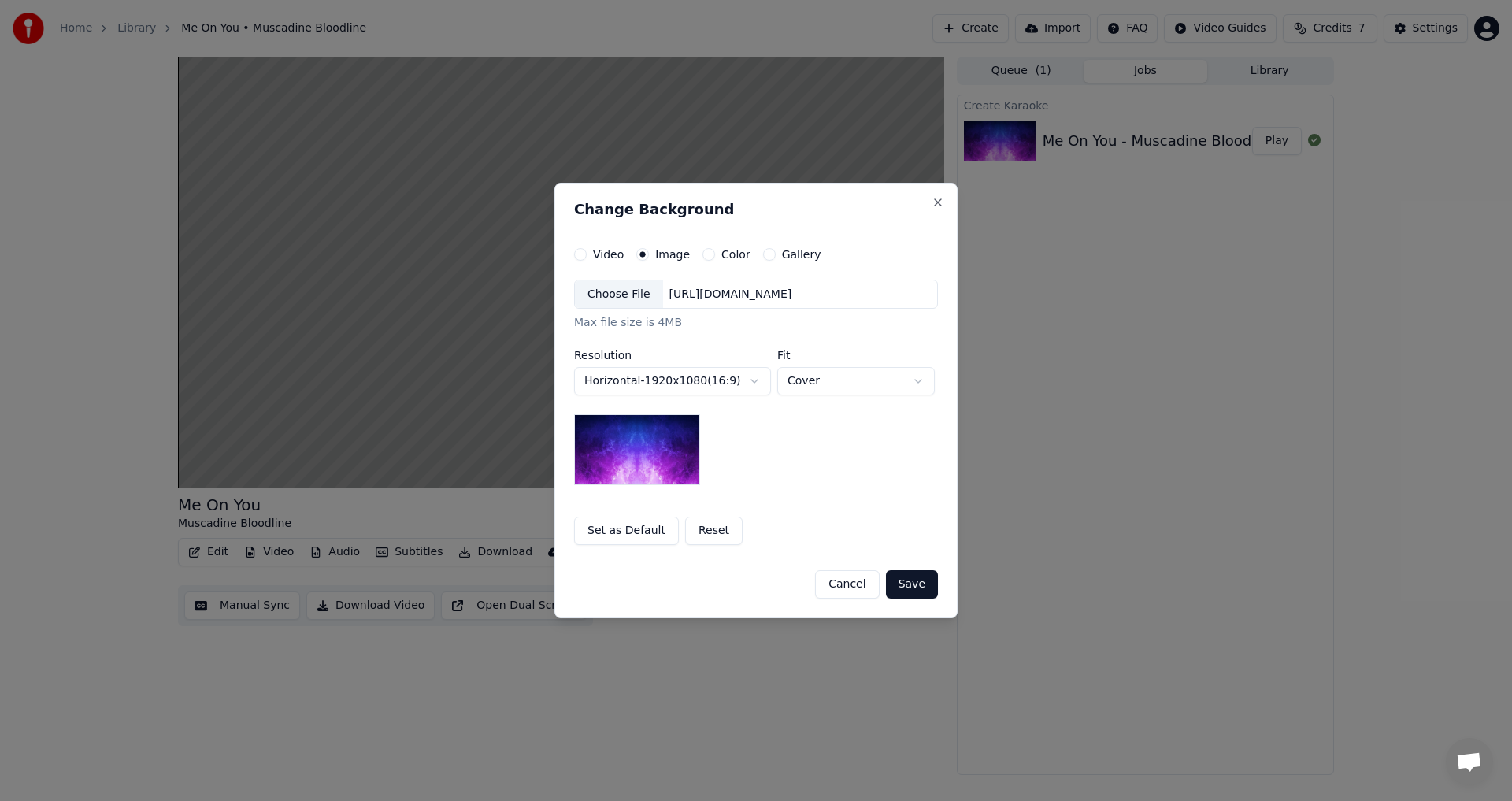
click at [841, 586] on button "Cancel" at bounding box center [847, 584] width 64 height 28
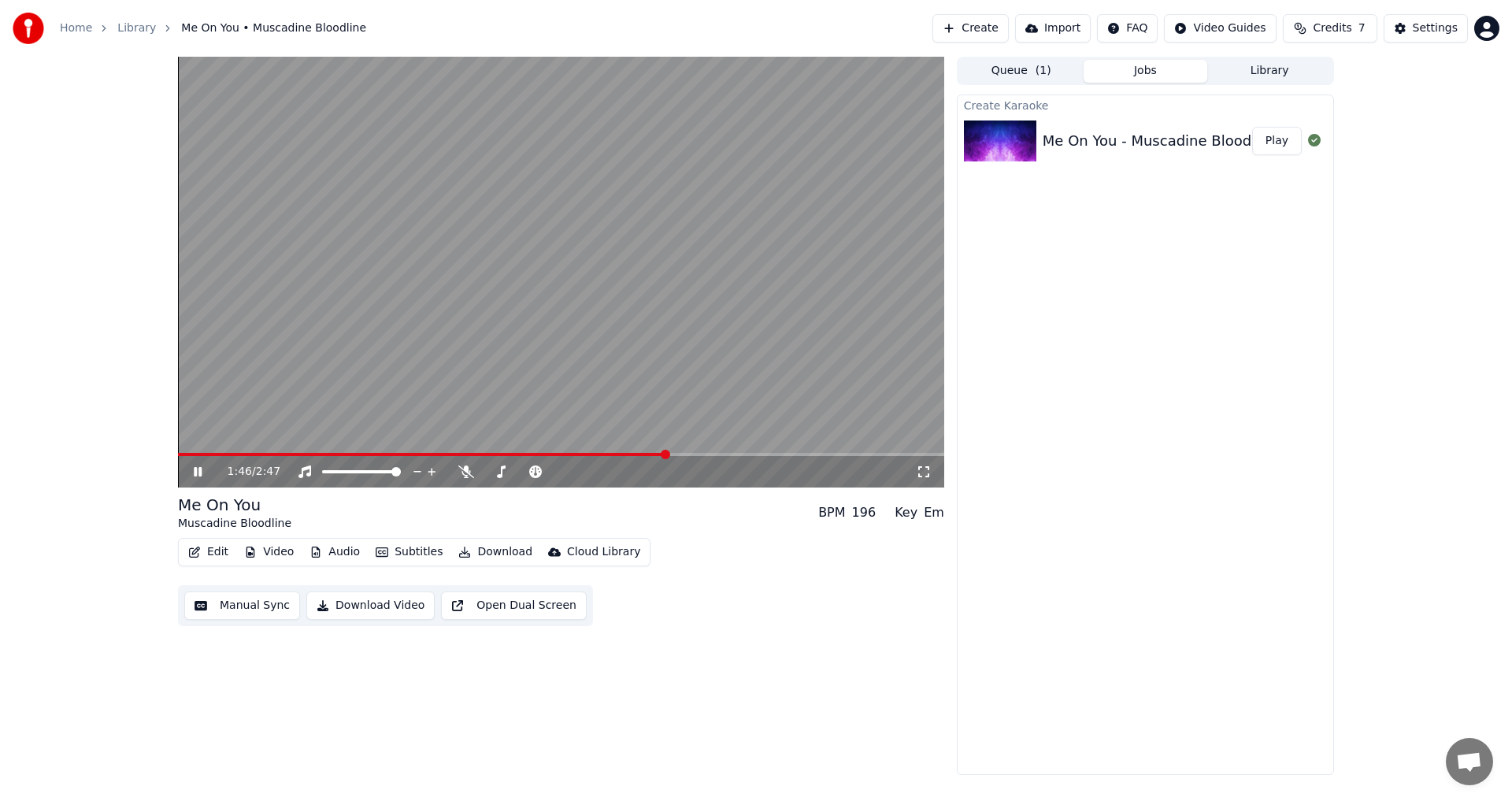
click at [689, 455] on span at bounding box center [561, 454] width 766 height 3
click at [731, 453] on span at bounding box center [561, 454] width 766 height 3
click at [459, 469] on icon at bounding box center [466, 472] width 15 height 13
click at [461, 468] on icon at bounding box center [466, 472] width 15 height 13
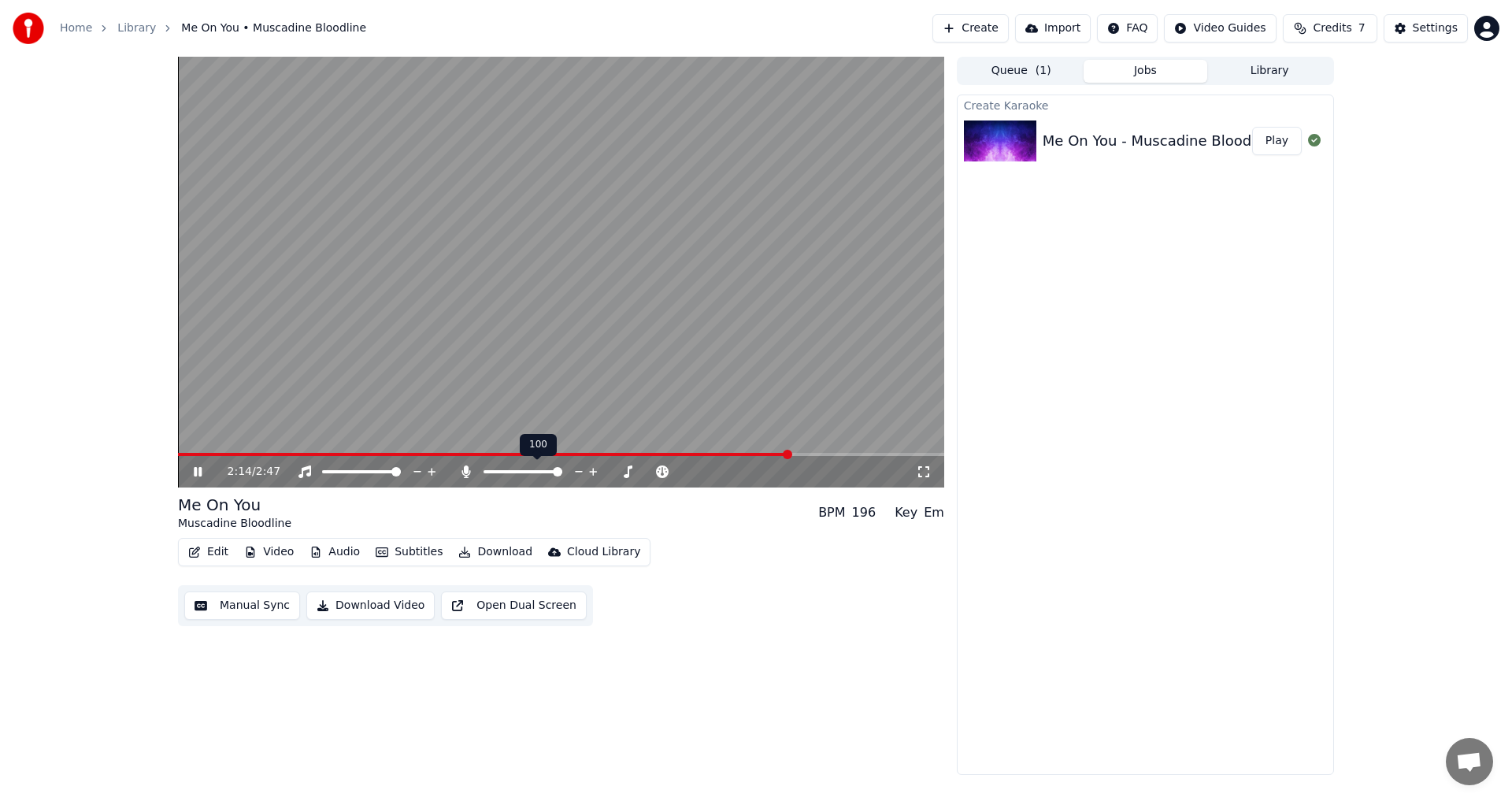
click at [461, 468] on icon at bounding box center [466, 472] width 15 height 13
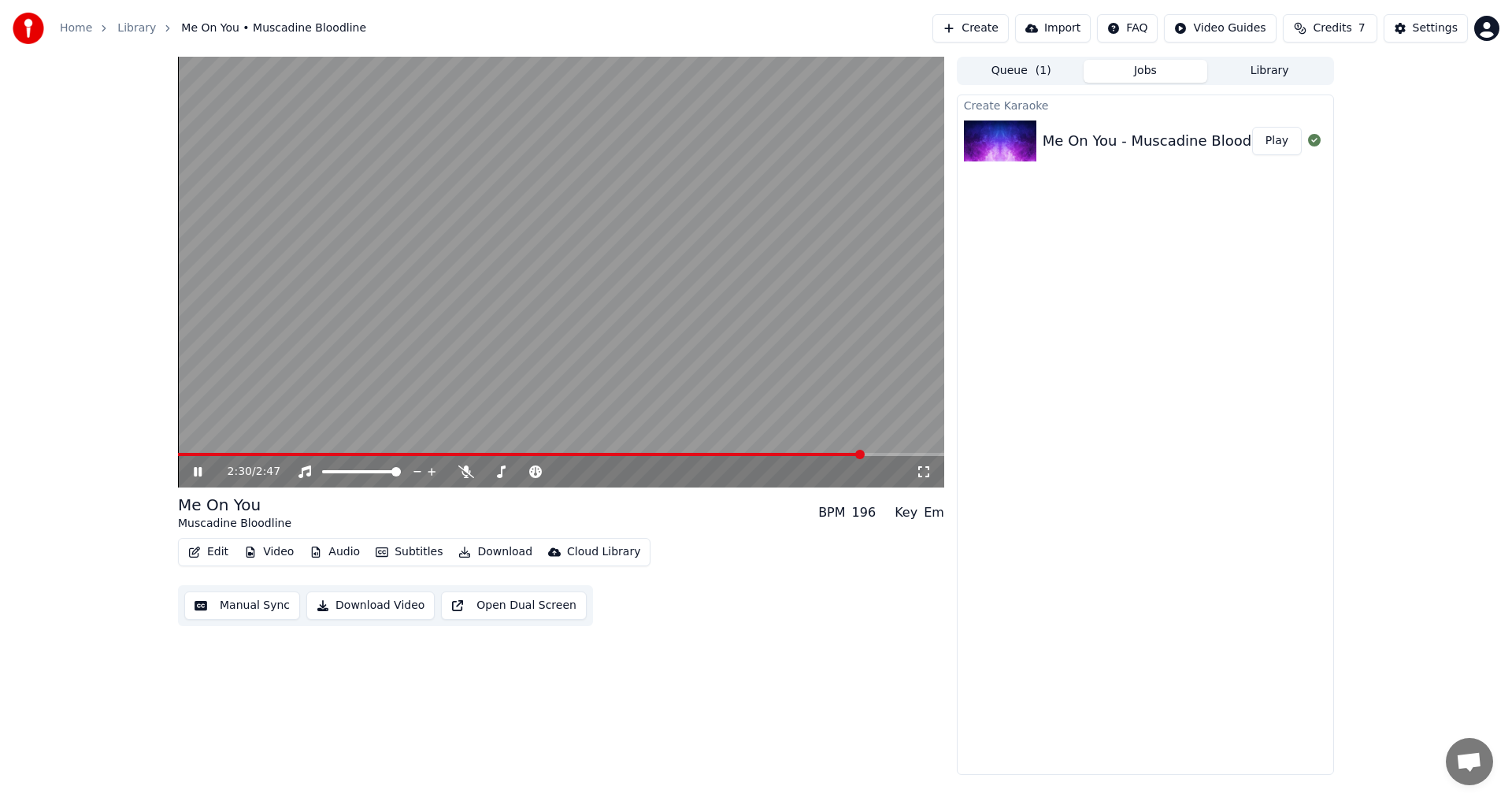
click at [863, 453] on span at bounding box center [561, 454] width 766 height 3
click at [199, 473] on icon at bounding box center [197, 471] width 8 height 9
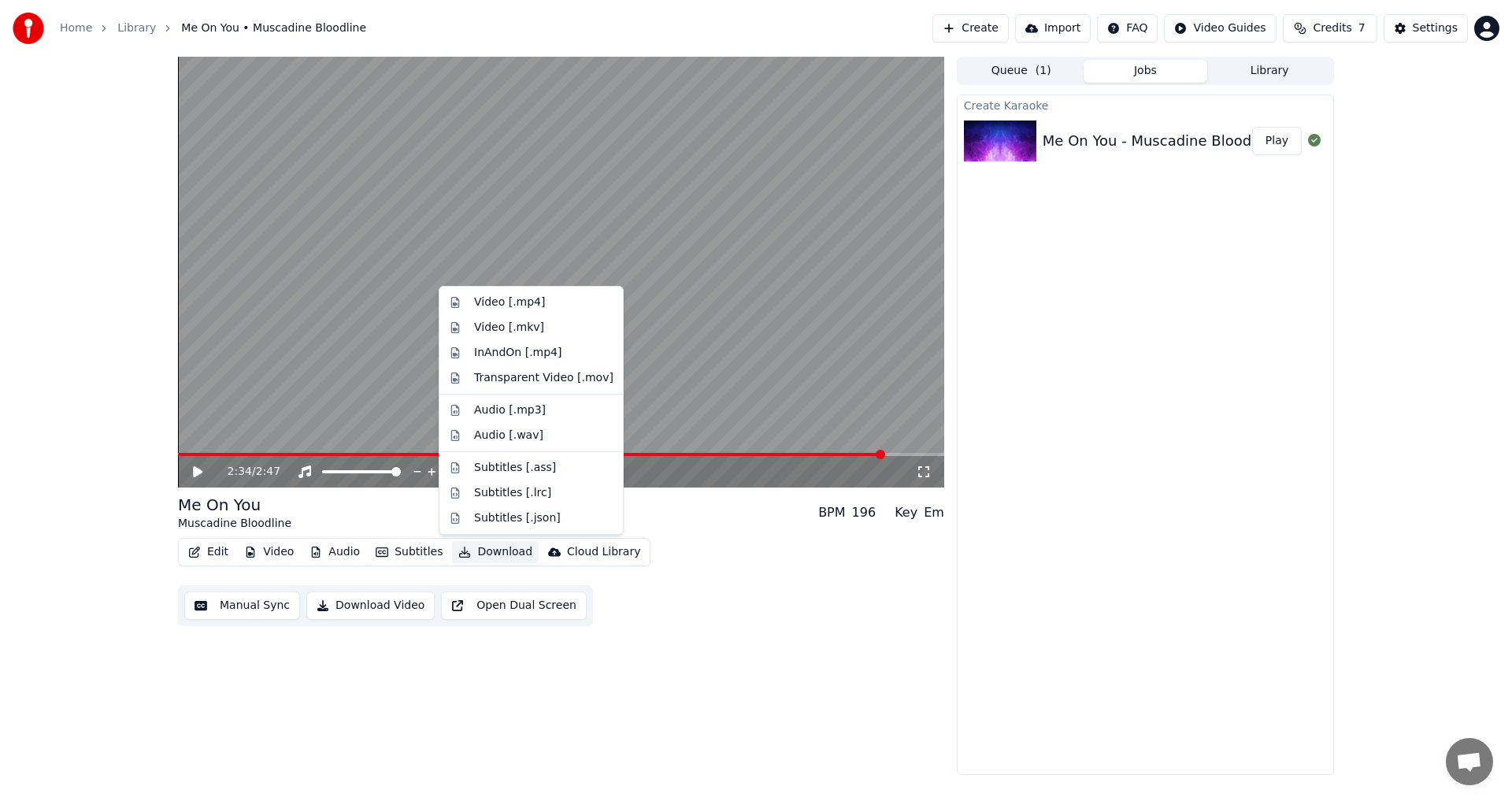
click at [473, 556] on button "Download" at bounding box center [495, 552] width 86 height 22
click at [514, 305] on div "Video [.mp4]" at bounding box center [509, 302] width 71 height 15
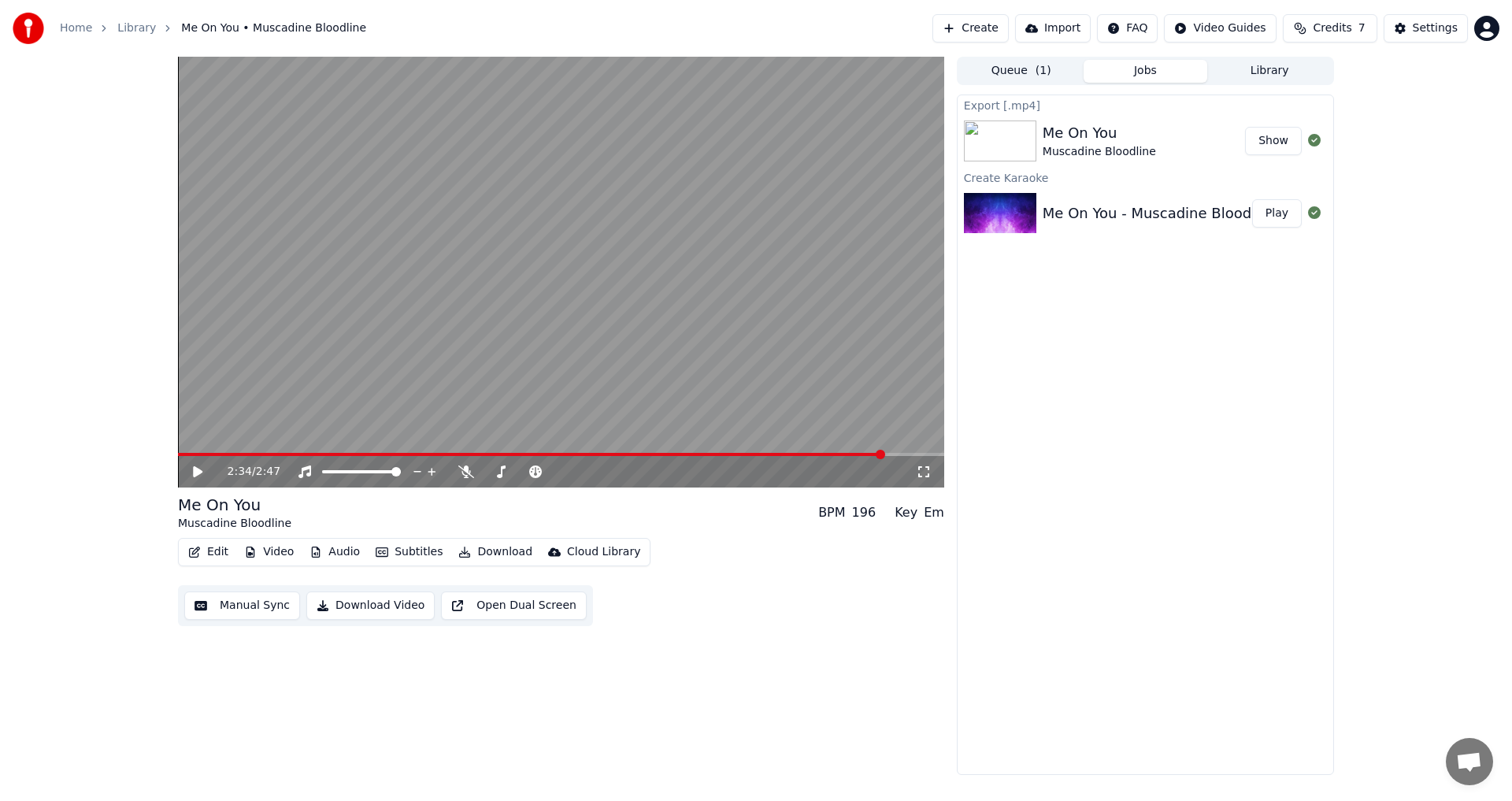
click at [1269, 143] on button "Show" at bounding box center [1274, 140] width 56 height 28
click at [79, 35] on link "Home" at bounding box center [76, 28] width 33 height 15
